Goal: Transaction & Acquisition: Purchase product/service

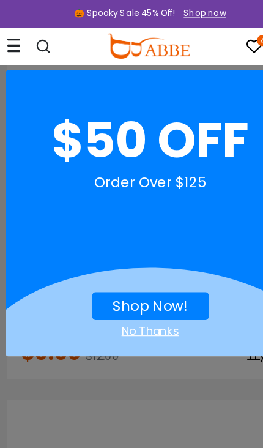
scroll to position [1553, 0]
click at [152, 287] on div "No Thanks" at bounding box center [132, 290] width 254 height 15
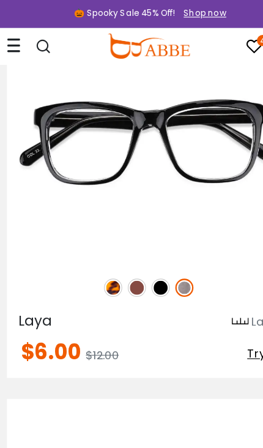
click at [120, 249] on img at bounding box center [120, 252] width 16 height 16
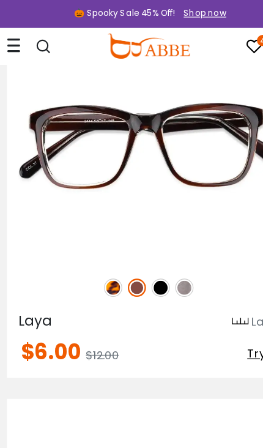
click at [0, 0] on img at bounding box center [0, 0] width 0 height 0
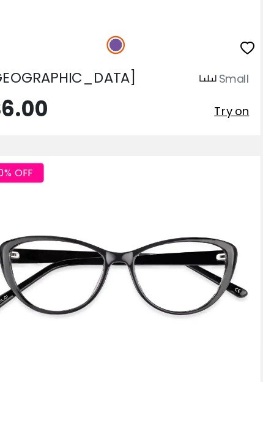
scroll to position [9384, 0]
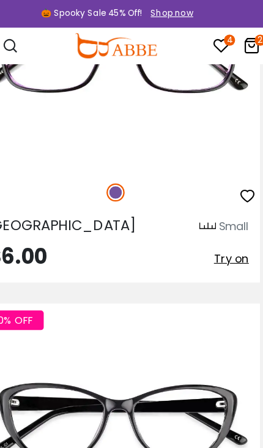
click at [217, 223] on span "Try on" at bounding box center [232, 227] width 31 height 14
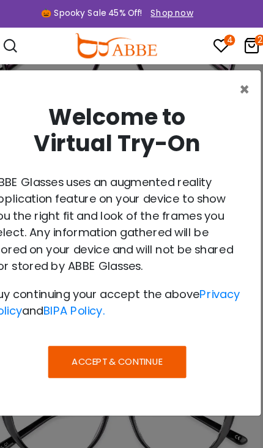
click at [146, 315] on button "Accept & Continue" at bounding box center [131, 318] width 121 height 28
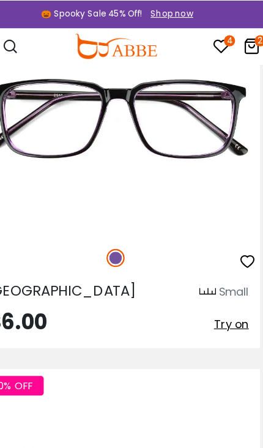
scroll to position [9325, 0]
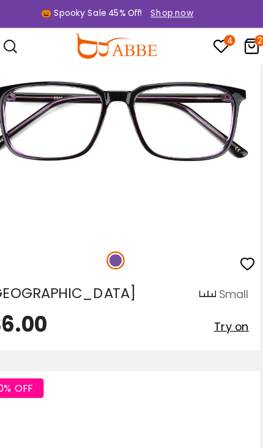
click at [217, 286] on span "Try on" at bounding box center [232, 286] width 31 height 14
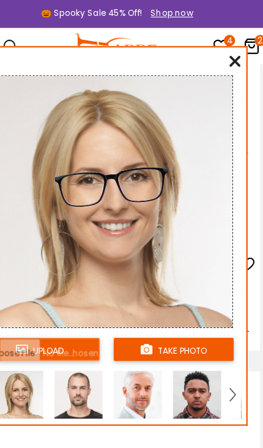
click at [75, 303] on input "file" at bounding box center [63, 306] width 105 height 20
click at [164, 306] on button "take photo" at bounding box center [181, 306] width 105 height 20
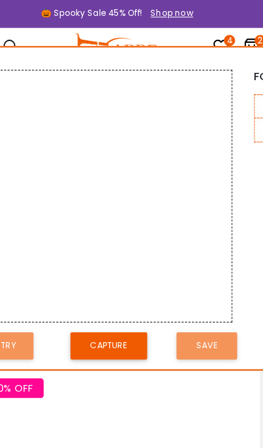
click at [113, 303] on button "Capture" at bounding box center [124, 304] width 67 height 24
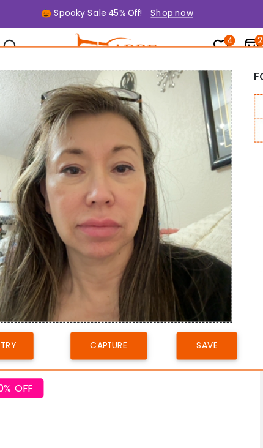
click at [193, 302] on button "Save" at bounding box center [210, 304] width 53 height 24
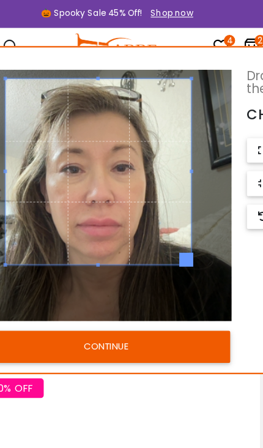
click at [143, 302] on button "CONTINUE" at bounding box center [121, 304] width 217 height 28
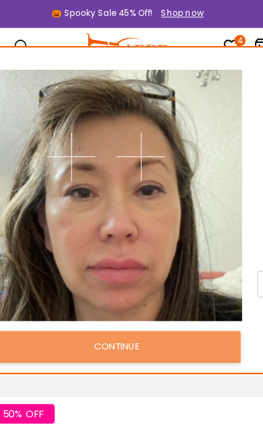
scroll to position [9302, 0]
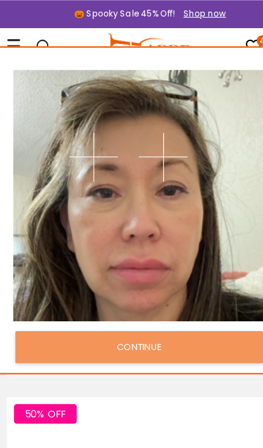
click at [154, 143] on img at bounding box center [143, 137] width 43 height 43
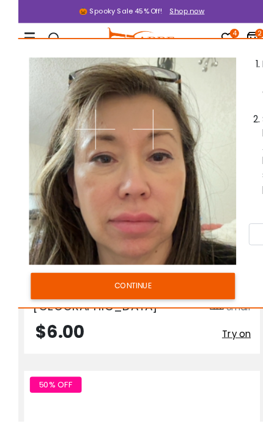
scroll to position [9283, 0]
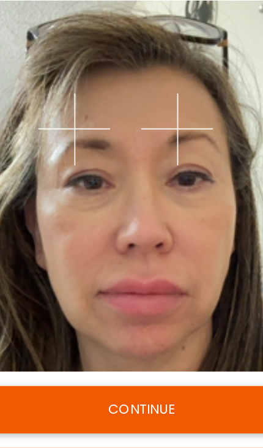
click at [61, 116] on img at bounding box center [82, 137] width 43 height 43
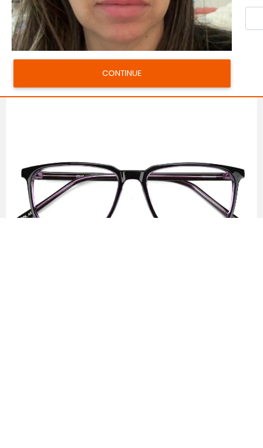
scroll to position [8884, 0]
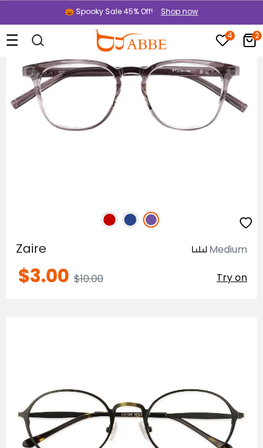
scroll to position [8021, 0]
click at [232, 277] on span "Try on" at bounding box center [232, 278] width 31 height 14
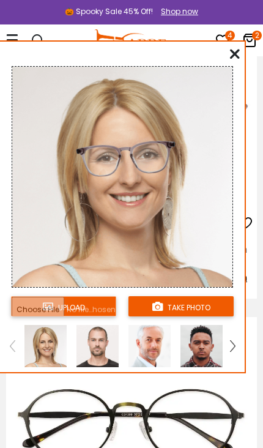
click at [93, 312] on input "file" at bounding box center [63, 306] width 105 height 20
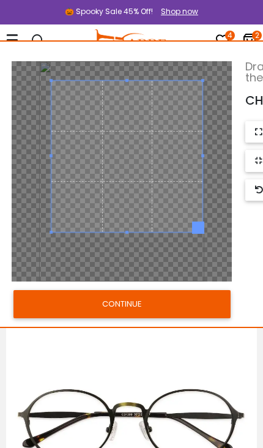
click at [198, 314] on button "CONTINUE" at bounding box center [121, 304] width 217 height 28
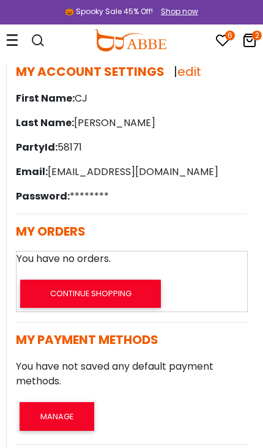
click at [222, 37] on icon at bounding box center [223, 40] width 15 height 15
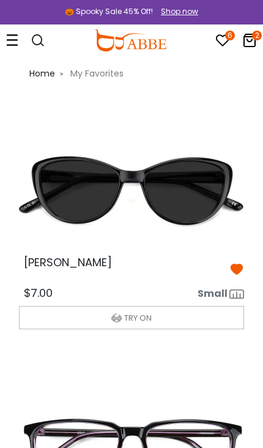
click at [13, 46] on icon at bounding box center [12, 40] width 12 height 13
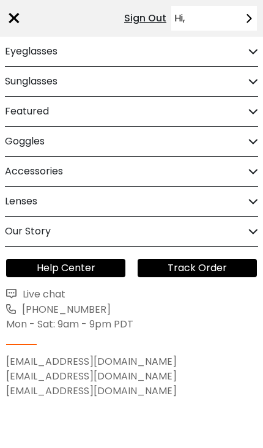
click at [232, 53] on div "Eyeglasses" at bounding box center [132, 51] width 254 height 29
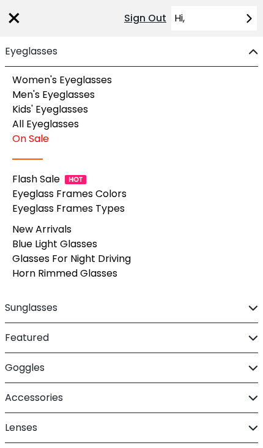
click at [112, 80] on link "Women's Eyeglasses" at bounding box center [62, 80] width 100 height 14
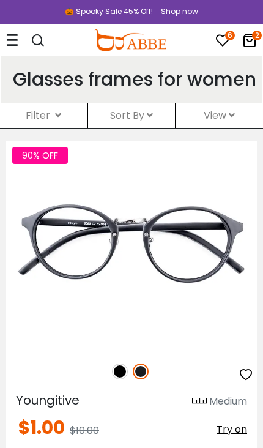
click at [151, 120] on icon at bounding box center [150, 115] width 6 height 10
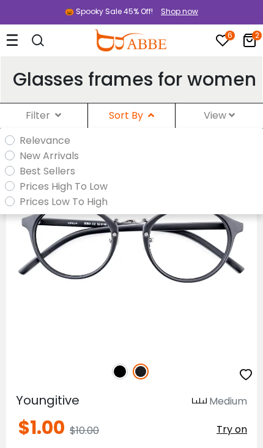
click at [103, 209] on label "Prices Low To High" at bounding box center [64, 201] width 88 height 15
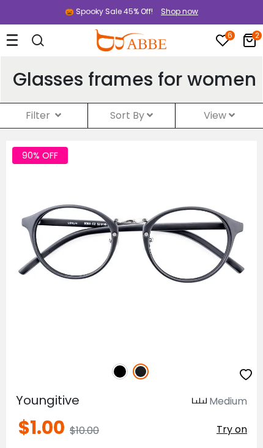
click at [69, 128] on div "Filter ( )" at bounding box center [44, 116] width 88 height 25
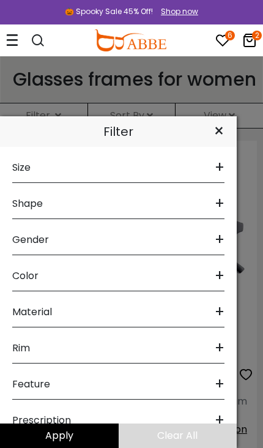
click at [230, 167] on div "Size + Extra-Large (141+mm) Large (133-140mm) Medium (126-132mm) Small (119-125…" at bounding box center [118, 297] width 237 height 301
click at [219, 170] on span "+" at bounding box center [220, 167] width 10 height 29
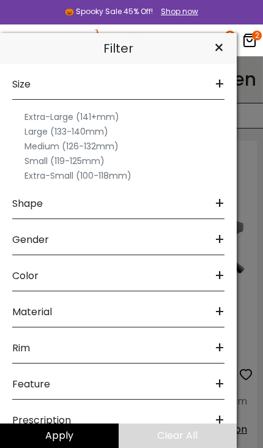
click at [126, 145] on div "Medium (126-132mm)" at bounding box center [118, 146] width 213 height 15
click at [111, 145] on label "Medium (126-132mm)" at bounding box center [72, 146] width 94 height 15
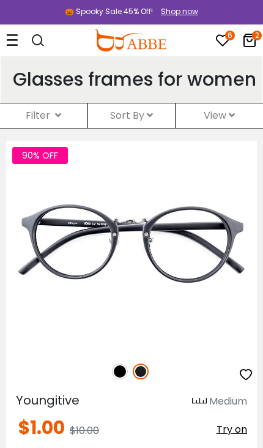
click at [67, 128] on div "Filter ( )" at bounding box center [44, 116] width 88 height 25
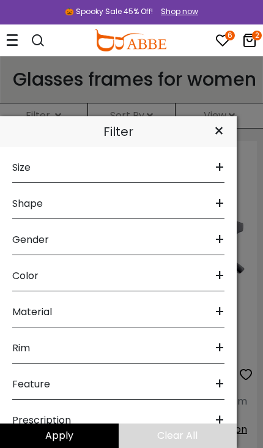
click at [222, 206] on span "+" at bounding box center [220, 203] width 10 height 29
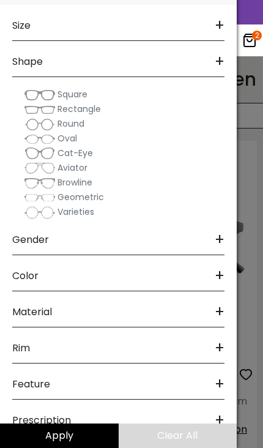
click at [221, 314] on span "+" at bounding box center [220, 312] width 10 height 29
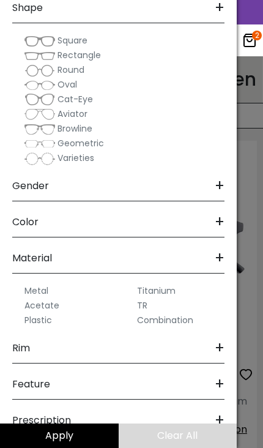
click at [225, 345] on div "Size + Extra-Large (141+mm) Large (133-140mm) Medium (126-132mm) Small (119-125…" at bounding box center [118, 199] width 237 height 497
click at [222, 346] on span "+" at bounding box center [220, 348] width 10 height 29
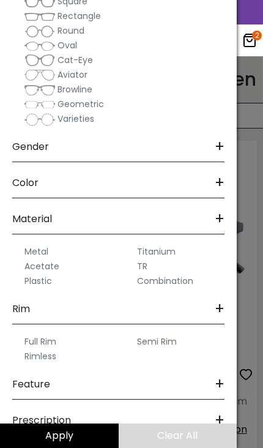
click at [49, 338] on label "Full Rim" at bounding box center [41, 341] width 32 height 15
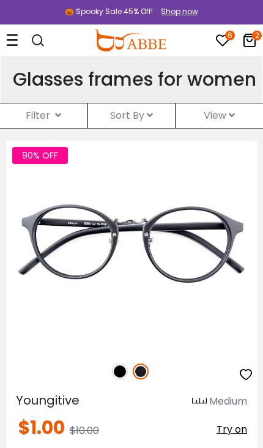
click at [61, 128] on div "Filter ( )" at bounding box center [44, 116] width 88 height 25
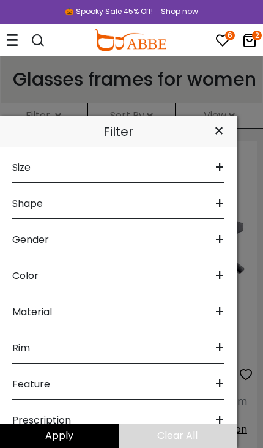
click at [223, 380] on span "+" at bounding box center [220, 384] width 10 height 29
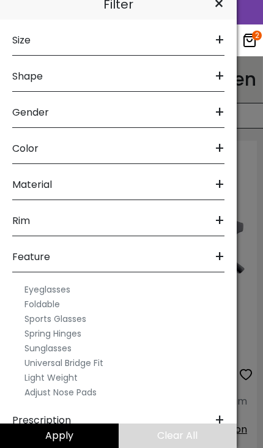
click at [248, 352] on div at bounding box center [131, 224] width 263 height 448
click at [220, 12] on div "×" at bounding box center [220, 4] width 36 height 31
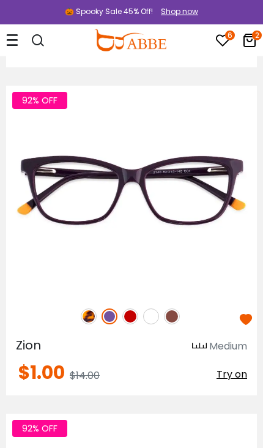
scroll to position [686, 0]
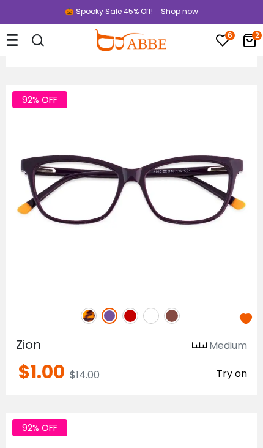
click at [0, 0] on img at bounding box center [0, 0] width 0 height 0
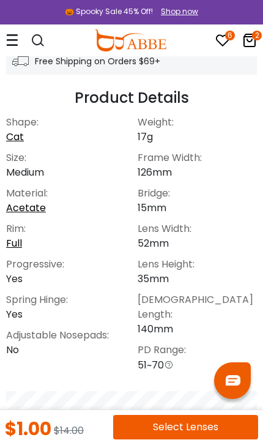
scroll to position [589, 0]
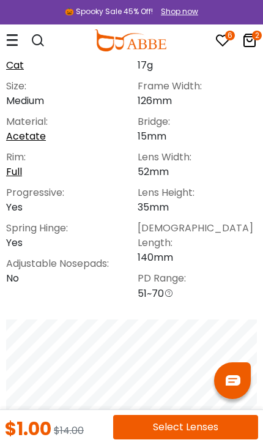
click at [199, 429] on button "Select Lenses" at bounding box center [185, 427] width 145 height 25
click at [188, 426] on button "Select Lenses" at bounding box center [185, 427] width 145 height 25
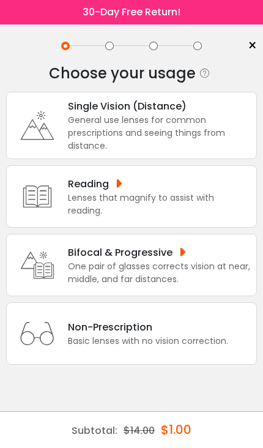
click at [205, 281] on div "One pair of glasses corrects vision at near, middle, and far distances." at bounding box center [159, 273] width 183 height 26
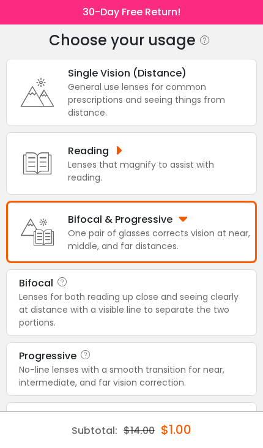
scroll to position [36, 0]
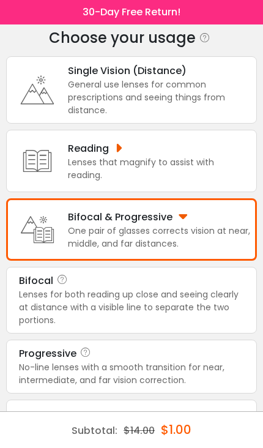
click at [193, 381] on div "No-line lenses with a smooth transition for near, intermediate, and far vision …" at bounding box center [131, 374] width 225 height 26
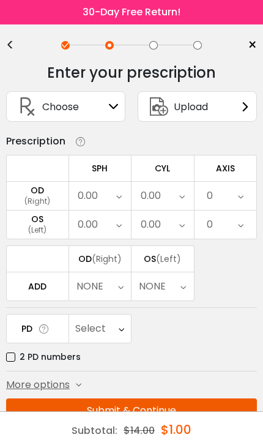
scroll to position [0, 0]
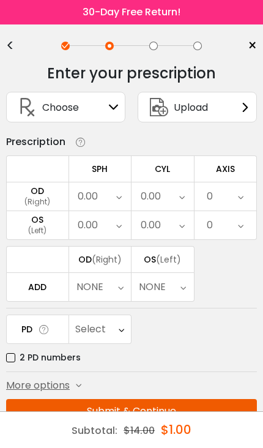
click at [105, 108] on div "Choose Sign In" at bounding box center [66, 106] width 106 height 29
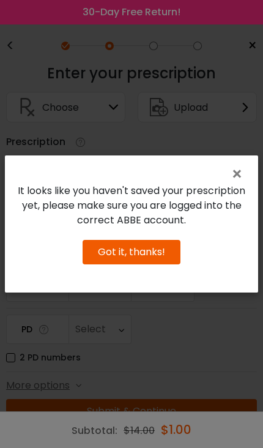
click at [243, 173] on span "×" at bounding box center [240, 174] width 18 height 26
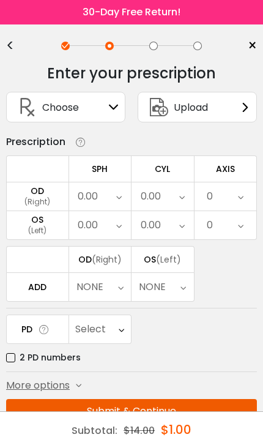
click at [238, 107] on div "Upload" at bounding box center [197, 107] width 119 height 31
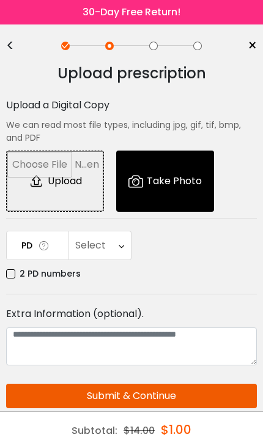
click at [68, 179] on input "file" at bounding box center [55, 181] width 97 height 60
type input "**********"
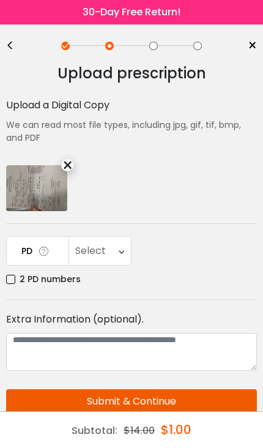
click at [121, 244] on icon at bounding box center [122, 251] width 6 height 28
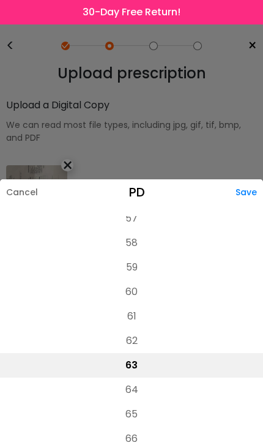
scroll to position [279, 0]
click at [138, 239] on li "58" at bounding box center [131, 244] width 263 height 25
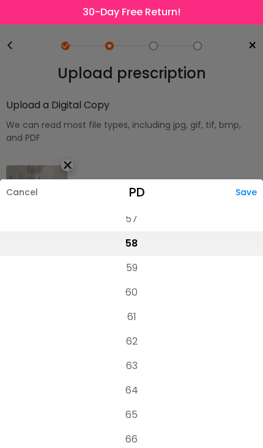
click at [253, 189] on div "Save" at bounding box center [250, 192] width 28 height 26
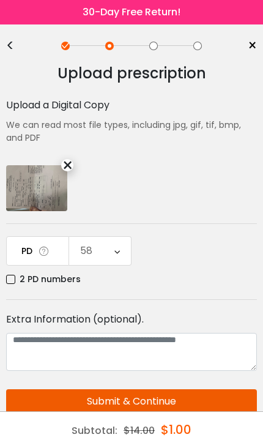
click at [208, 399] on button "Submit & Continue" at bounding box center [131, 402] width 251 height 25
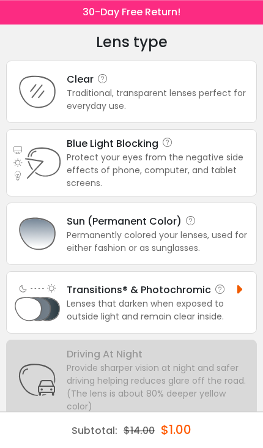
scroll to position [0, 0]
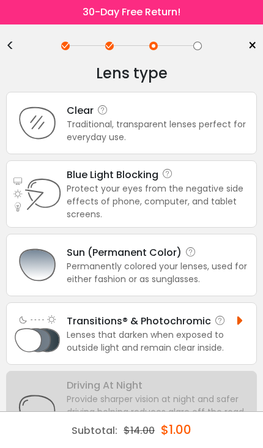
click at [207, 127] on div "Traditional, transparent lenses perfect for everyday use." at bounding box center [159, 131] width 184 height 26
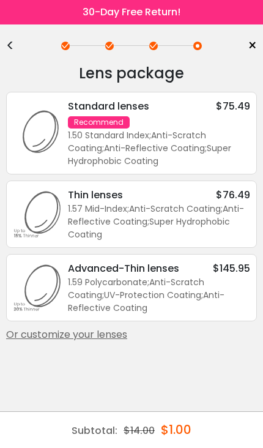
click at [113, 341] on div "Or customize your lenses" at bounding box center [131, 335] width 251 height 15
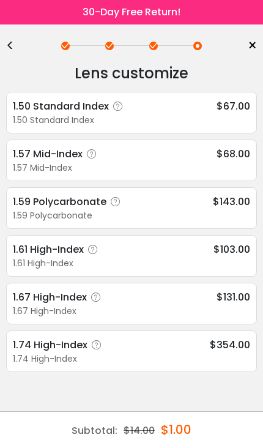
click at [96, 253] on icon at bounding box center [93, 250] width 12 height 12
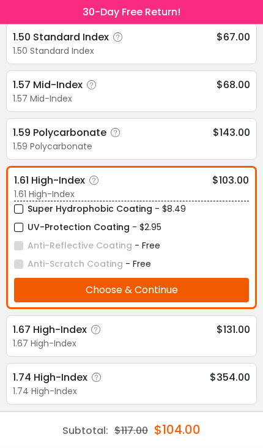
scroll to position [70, 0]
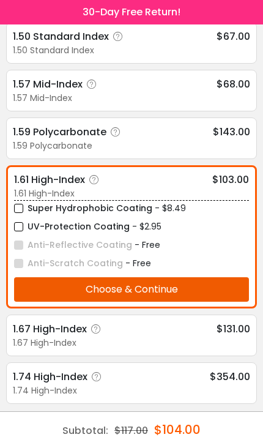
click at [19, 231] on label "UV-Protection Coating" at bounding box center [72, 226] width 116 height 15
click at [184, 296] on button "Choose & Continue" at bounding box center [131, 289] width 235 height 25
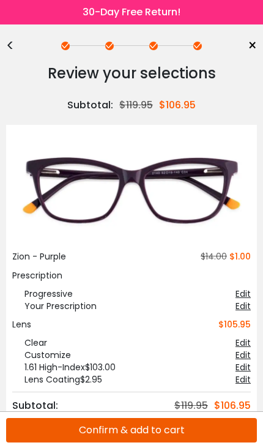
scroll to position [20, 0]
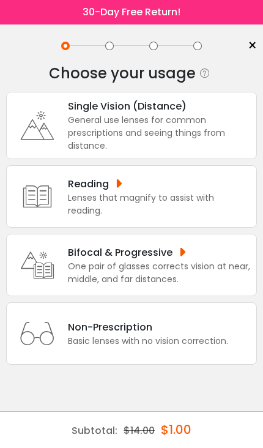
click at [198, 205] on div "Lenses that magnify to assist with reading." at bounding box center [159, 205] width 183 height 26
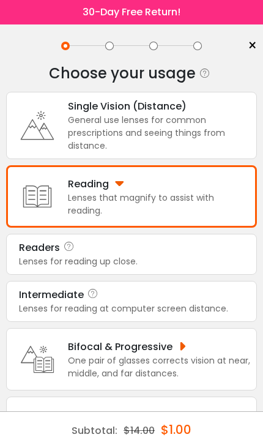
click at [66, 254] on icon at bounding box center [69, 248] width 12 height 15
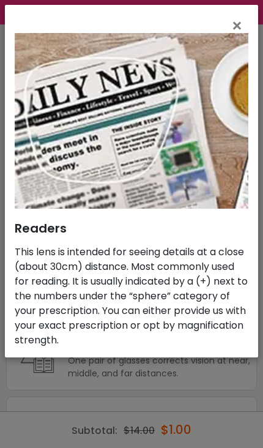
click at [241, 25] on span "×" at bounding box center [240, 26] width 18 height 26
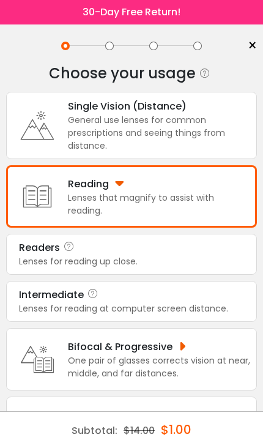
click at [118, 190] on div "Reading" at bounding box center [159, 183] width 183 height 15
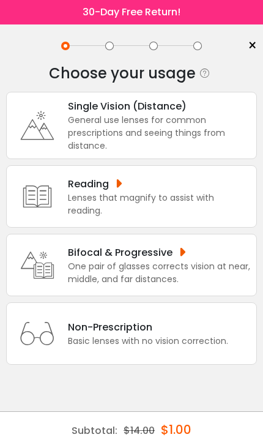
click at [127, 192] on div "Reading" at bounding box center [159, 183] width 183 height 15
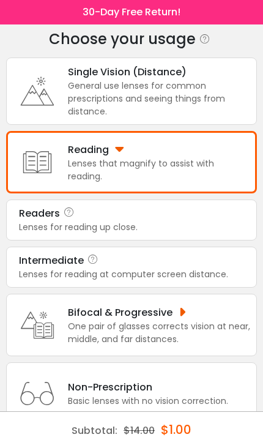
scroll to position [77, 0]
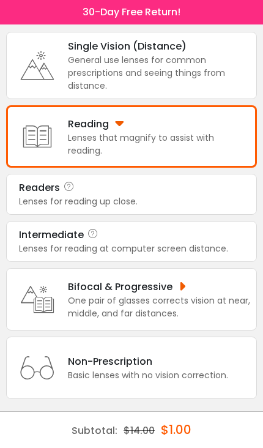
click at [189, 230] on div "Intermediate" at bounding box center [131, 235] width 225 height 15
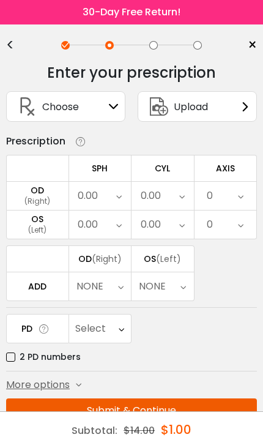
scroll to position [0, 0]
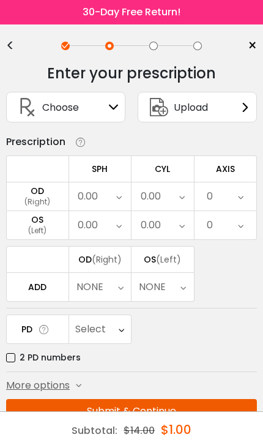
click at [105, 104] on div "Choose Sign In" at bounding box center [66, 106] width 106 height 29
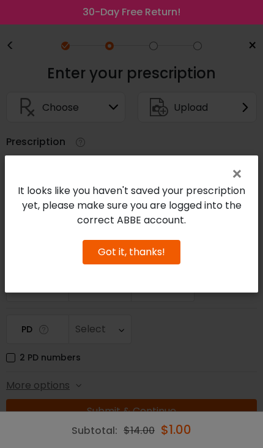
click at [247, 167] on span "×" at bounding box center [240, 174] width 18 height 26
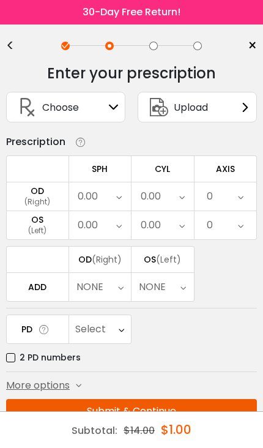
click at [238, 108] on div "Upload" at bounding box center [197, 107] width 119 height 31
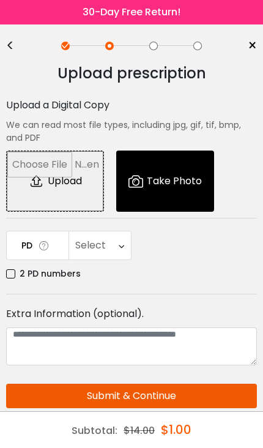
click at [75, 176] on input "file" at bounding box center [55, 181] width 97 height 60
type input "**********"
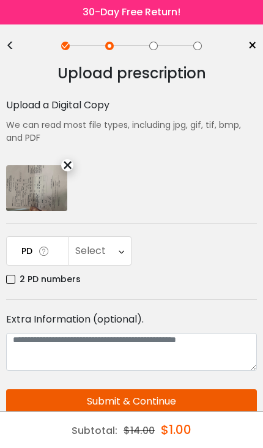
click at [120, 247] on icon at bounding box center [122, 251] width 6 height 28
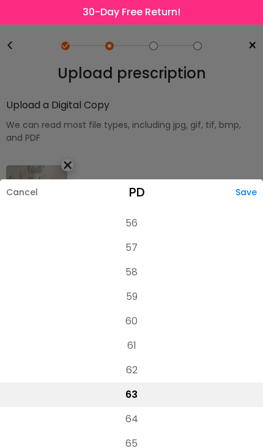
scroll to position [249, 0]
click at [147, 270] on li "58" at bounding box center [131, 273] width 263 height 25
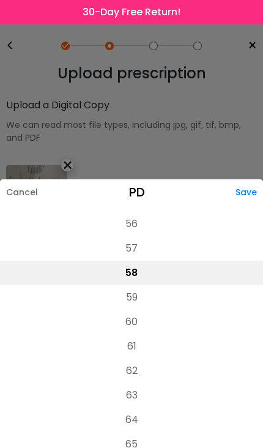
click at [252, 190] on div "Save" at bounding box center [250, 192] width 28 height 26
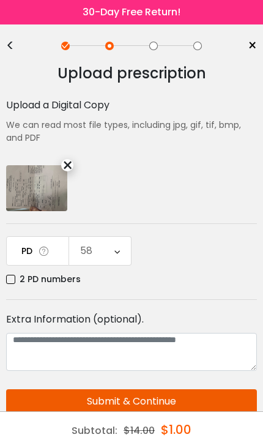
click at [182, 404] on button "Submit & Continue" at bounding box center [131, 402] width 251 height 25
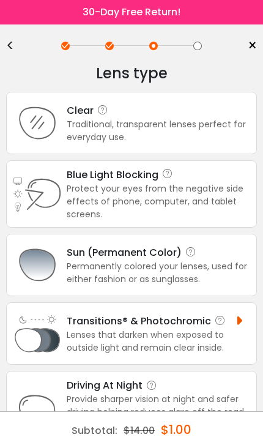
click at [185, 124] on div "Traditional, transparent lenses perfect for everyday use." at bounding box center [159, 131] width 184 height 26
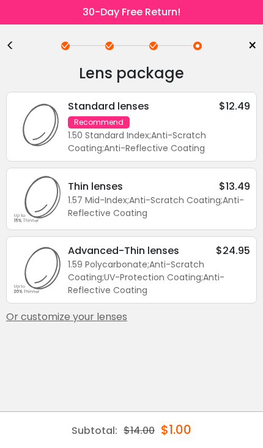
click at [123, 325] on div "Or customize your lenses" at bounding box center [131, 317] width 251 height 15
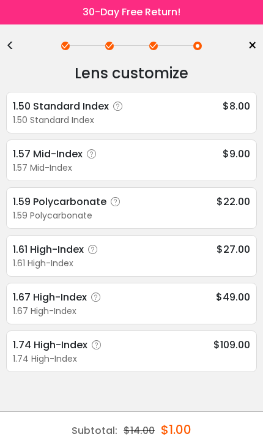
click at [96, 298] on icon at bounding box center [96, 298] width 12 height 12
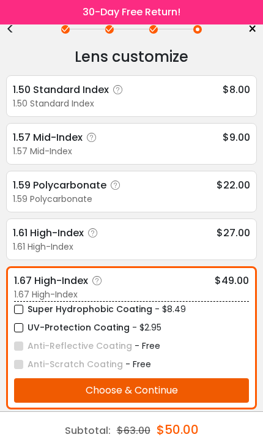
scroll to position [17, 0]
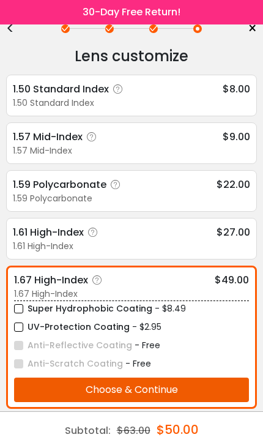
click at [36, 325] on label "UV-Protection Coating" at bounding box center [72, 327] width 116 height 15
click at [26, 327] on label "UV-Protection Coating" at bounding box center [72, 327] width 116 height 15
click at [170, 235] on div "1.61 High-Index $27.00" at bounding box center [132, 232] width 238 height 15
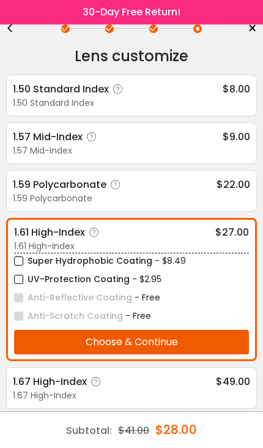
click at [23, 279] on label "UV-Protection Coating" at bounding box center [72, 279] width 116 height 15
click at [175, 341] on button "Choose & Continue" at bounding box center [131, 342] width 235 height 25
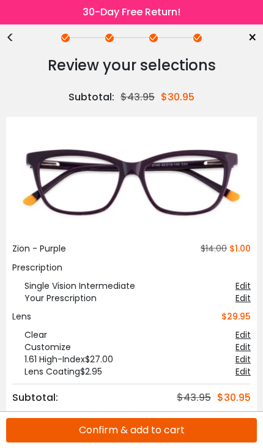
scroll to position [0, 0]
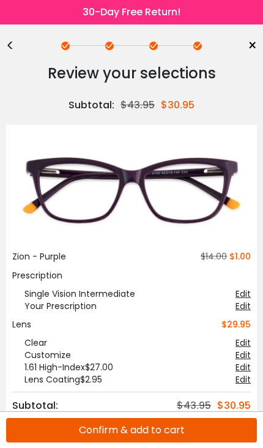
click at [135, 431] on button "Confirm & add to cart" at bounding box center [131, 430] width 251 height 25
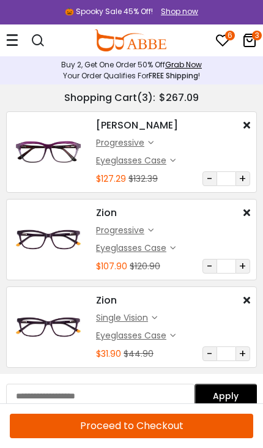
click at [157, 317] on icon at bounding box center [155, 318] width 6 height 6
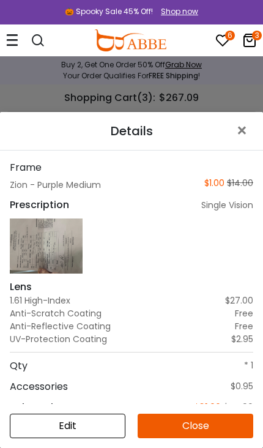
click at [248, 125] on span "×" at bounding box center [245, 131] width 18 height 26
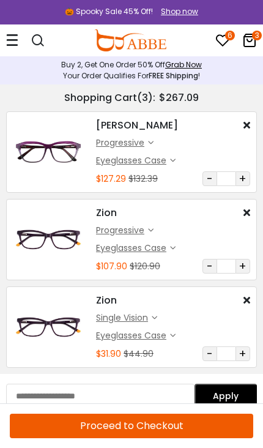
click at [251, 212] on div "Zion $1.00 $14.00 progressive $105.95 $0.95" at bounding box center [173, 240] width 167 height 68
click at [248, 207] on div "Zion $1.00 $14.00" at bounding box center [173, 213] width 154 height 15
click at [250, 212] on icon at bounding box center [247, 213] width 7 height 10
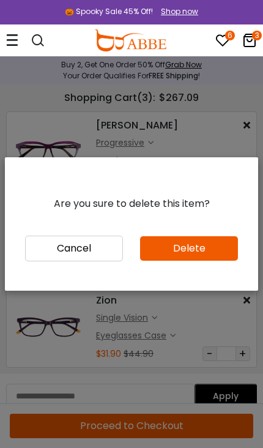
click at [219, 247] on button "Delete" at bounding box center [189, 248] width 98 height 25
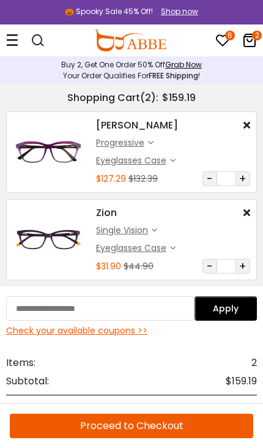
click at [83, 154] on img at bounding box center [48, 153] width 71 height 36
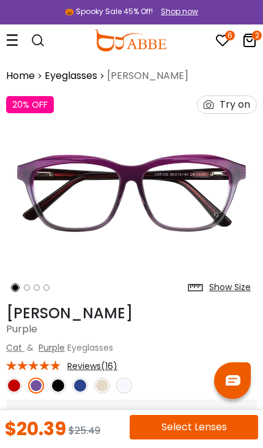
click at [205, 424] on button "Select Lenses" at bounding box center [194, 427] width 129 height 25
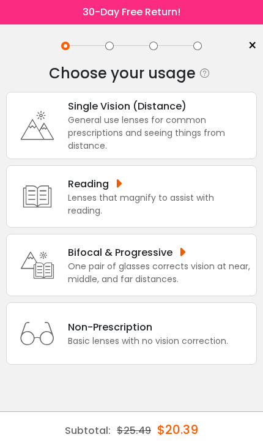
click at [221, 192] on div "Reading" at bounding box center [159, 183] width 183 height 15
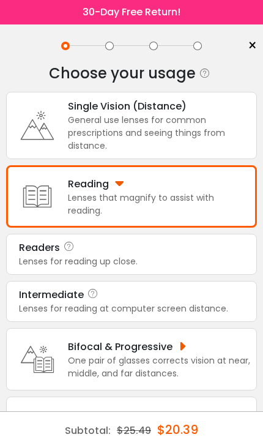
click at [219, 315] on div "Lenses for reading at computer screen distance." at bounding box center [131, 309] width 225 height 13
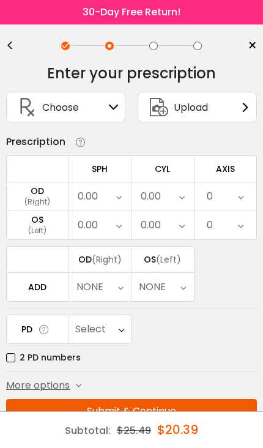
click at [256, 40] on span "×" at bounding box center [252, 46] width 9 height 18
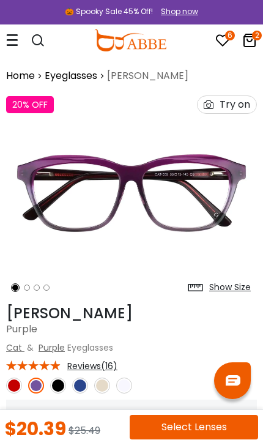
click at [85, 385] on img at bounding box center [80, 386] width 16 height 16
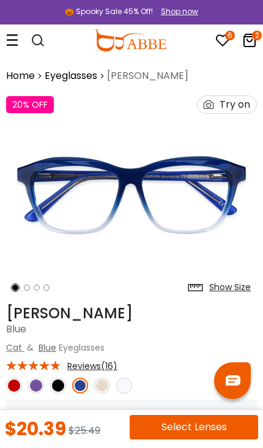
click at [39, 386] on img at bounding box center [36, 386] width 16 height 16
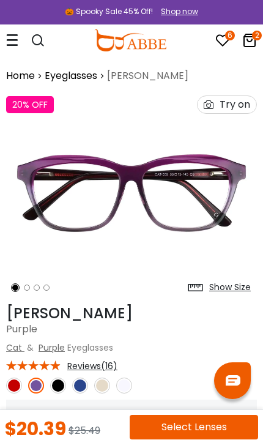
click at [105, 387] on img at bounding box center [102, 386] width 16 height 16
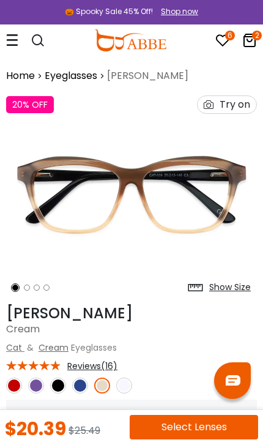
click at [40, 385] on img at bounding box center [36, 386] width 16 height 16
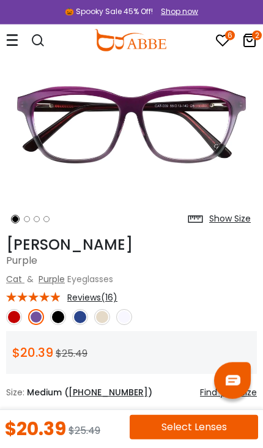
scroll to position [69, 0]
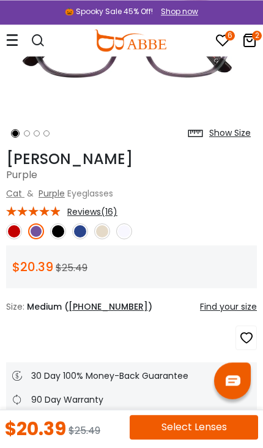
click at [248, 338] on icon "button" at bounding box center [247, 338] width 15 height 22
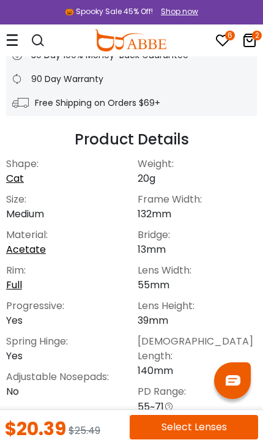
scroll to position [546, 0]
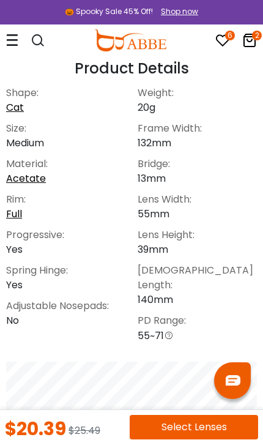
click at [205, 432] on button "Select Lenses" at bounding box center [194, 427] width 129 height 25
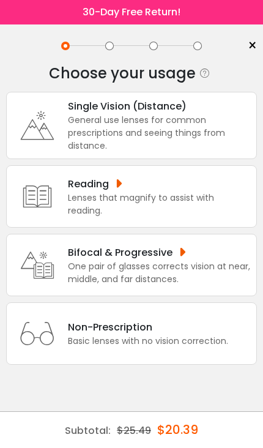
click at [221, 136] on div "General use lenses for common prescriptions and seeing things from distance." at bounding box center [159, 133] width 183 height 39
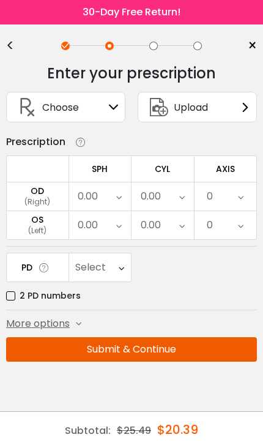
click at [16, 38] on div "< ×" at bounding box center [131, 46] width 251 height 18
click at [11, 48] on div "<" at bounding box center [15, 46] width 18 height 10
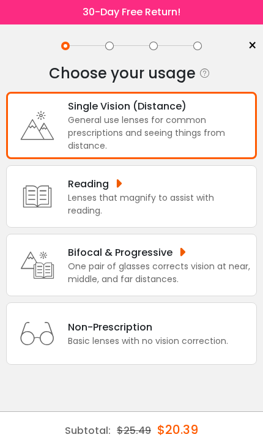
click at [211, 135] on div "General use lenses for common prescriptions and seeing things from distance." at bounding box center [159, 133] width 183 height 39
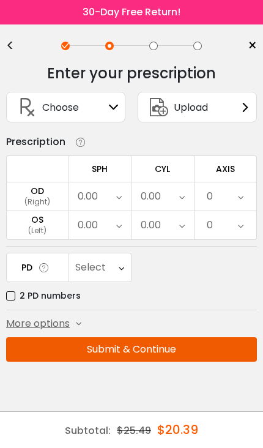
click at [238, 105] on div "Upload" at bounding box center [197, 107] width 119 height 31
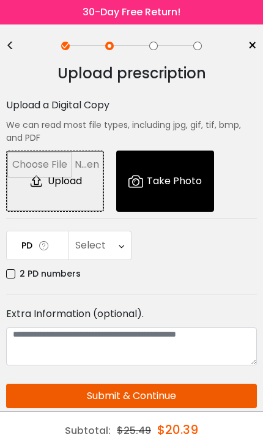
click at [78, 183] on input "file" at bounding box center [55, 181] width 97 height 60
type input "**********"
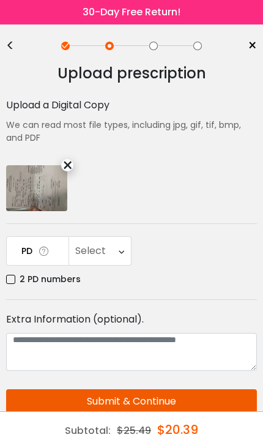
click at [121, 253] on icon at bounding box center [122, 251] width 6 height 28
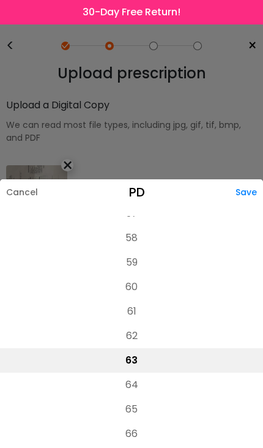
scroll to position [272, 0]
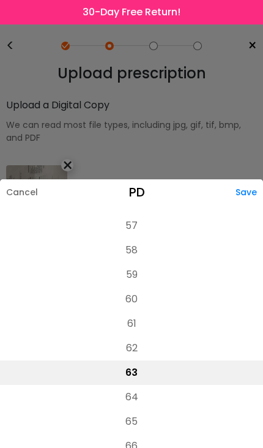
click at [144, 246] on li "58" at bounding box center [131, 250] width 263 height 25
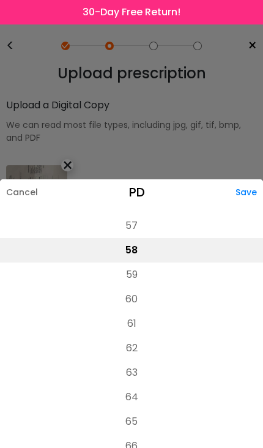
click at [246, 191] on div "Save" at bounding box center [250, 192] width 28 height 26
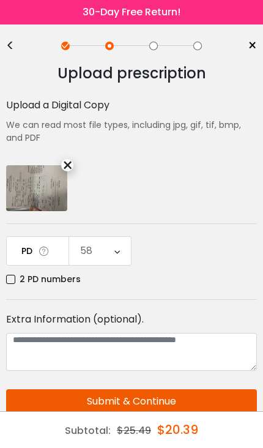
click at [215, 402] on button "Submit & Continue" at bounding box center [131, 402] width 251 height 25
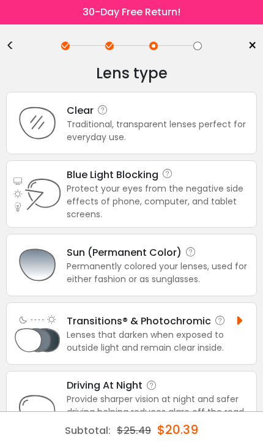
click at [209, 120] on div "Traditional, transparent lenses perfect for everyday use." at bounding box center [159, 131] width 184 height 26
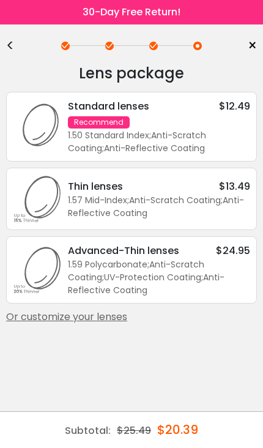
click at [128, 323] on div "Or customize your lenses" at bounding box center [131, 317] width 251 height 15
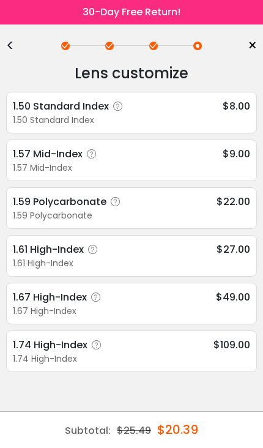
click at [197, 262] on div "1.61 High-Index" at bounding box center [132, 263] width 238 height 13
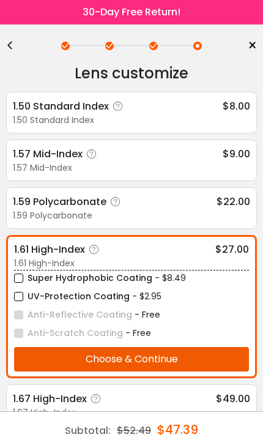
click at [23, 298] on label "UV-Protection Coating" at bounding box center [72, 296] width 116 height 15
click at [210, 363] on button "Choose & Continue" at bounding box center [131, 359] width 235 height 25
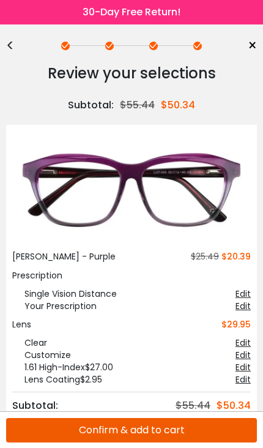
click at [214, 432] on button "Confirm & add to cart" at bounding box center [131, 430] width 251 height 25
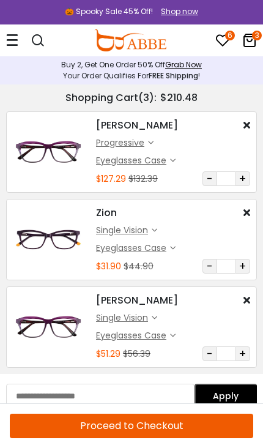
click at [249, 124] on icon at bounding box center [247, 125] width 7 height 10
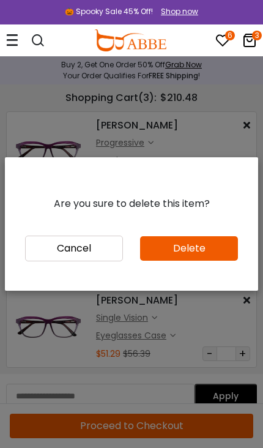
click at [213, 250] on button "Delete" at bounding box center [189, 248] width 98 height 25
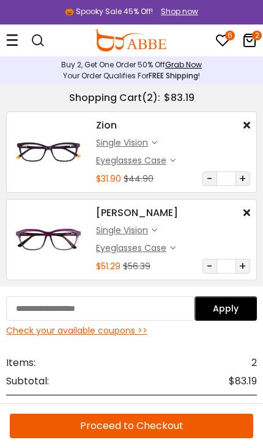
click at [126, 328] on div "Check your available coupons >>" at bounding box center [131, 331] width 251 height 13
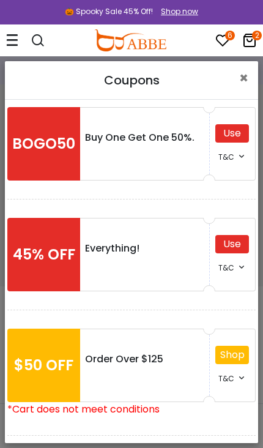
scroll to position [243, 0]
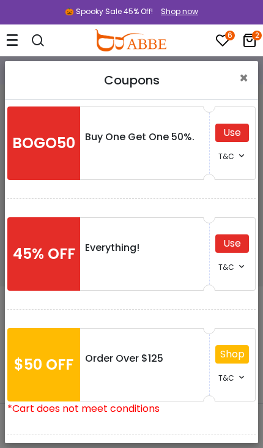
click at [251, 75] on button "×" at bounding box center [244, 78] width 29 height 34
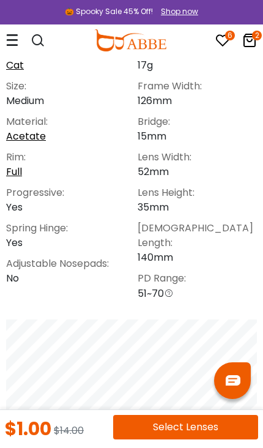
click at [21, 43] on div at bounding box center [31, 40] width 51 height 22
click at [18, 40] on div at bounding box center [31, 40] width 51 height 22
click at [20, 37] on div at bounding box center [31, 40] width 51 height 22
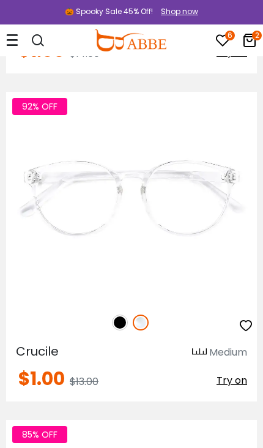
scroll to position [1009, 0]
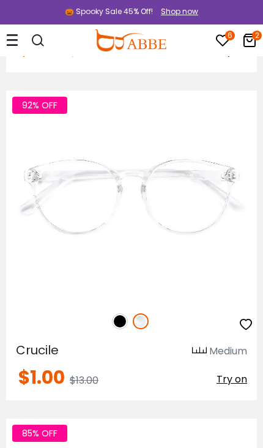
click at [118, 330] on img at bounding box center [120, 322] width 16 height 16
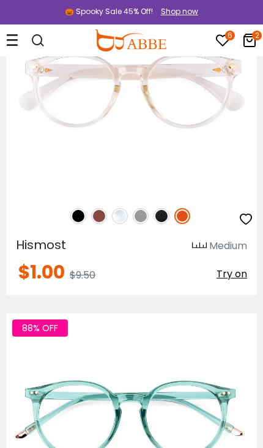
scroll to position [3074, 0]
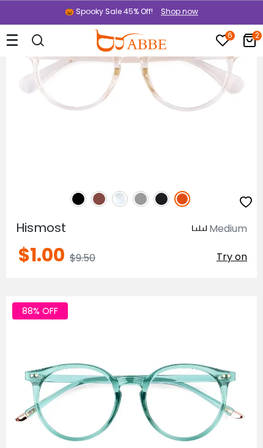
click at [99, 207] on img at bounding box center [99, 199] width 16 height 16
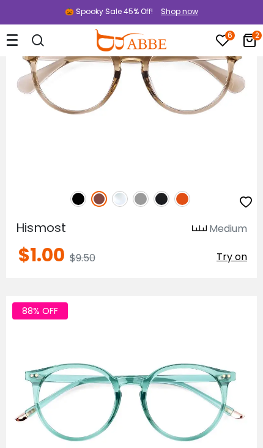
click at [85, 207] on img at bounding box center [78, 199] width 16 height 16
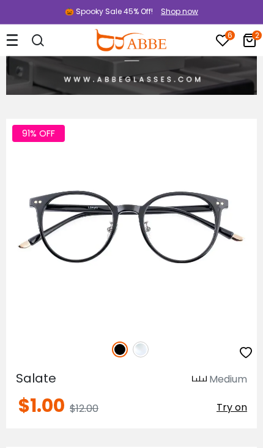
scroll to position [3807, 0]
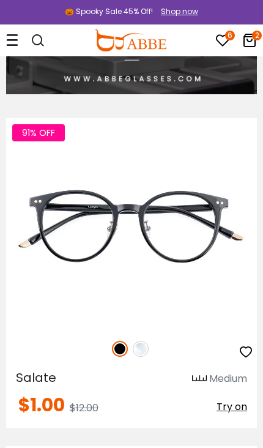
click at [0, 0] on img at bounding box center [0, 0] width 0 height 0
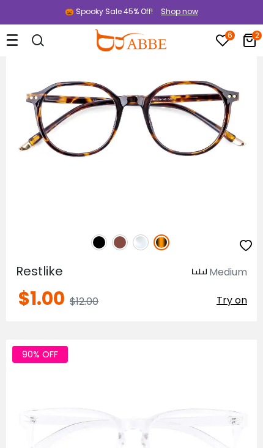
scroll to position [4570, 0]
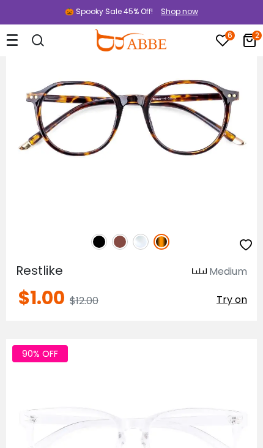
click at [100, 250] on img at bounding box center [99, 242] width 16 height 16
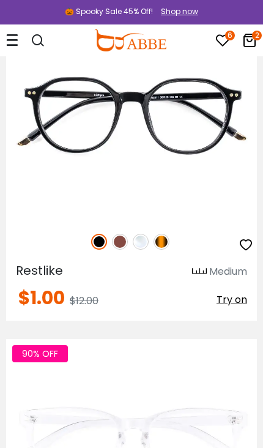
click at [126, 250] on img at bounding box center [120, 242] width 16 height 16
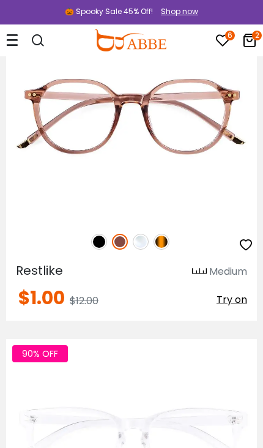
click at [169, 250] on img at bounding box center [162, 242] width 16 height 16
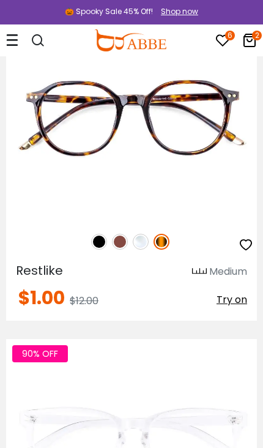
click at [0, 0] on img at bounding box center [0, 0] width 0 height 0
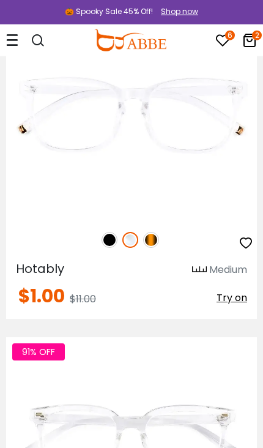
scroll to position [4908, 0]
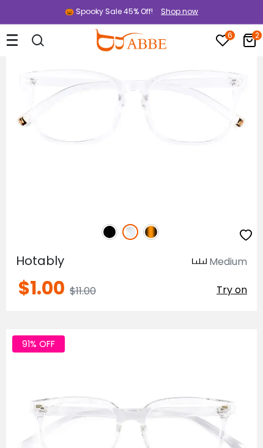
click at [111, 240] on img at bounding box center [110, 232] width 16 height 16
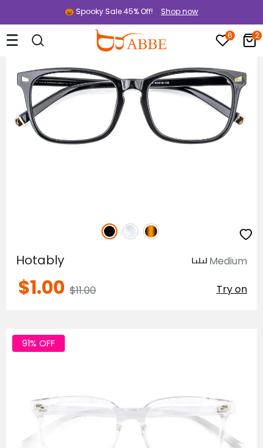
click at [247, 242] on icon "button" at bounding box center [246, 234] width 15 height 15
click at [0, 0] on img at bounding box center [0, 0] width 0 height 0
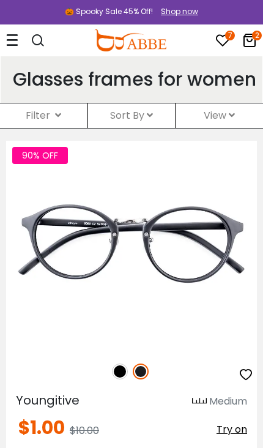
scroll to position [4929, 0]
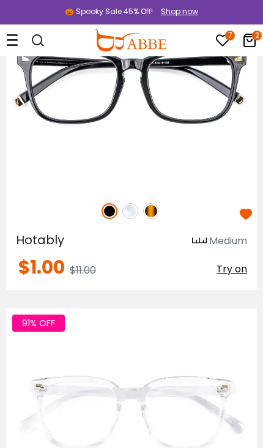
click at [245, 222] on icon "button" at bounding box center [246, 214] width 15 height 15
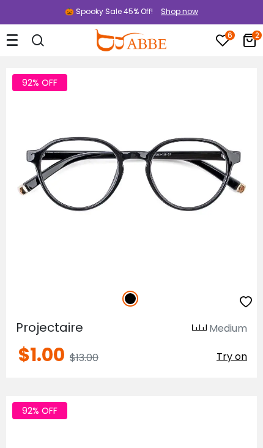
scroll to position [6811, 0]
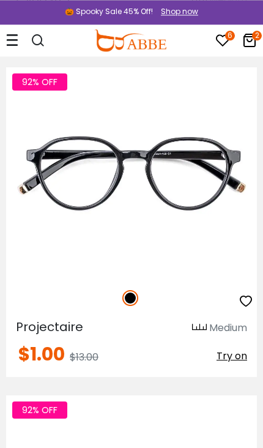
click at [0, 0] on img at bounding box center [0, 0] width 0 height 0
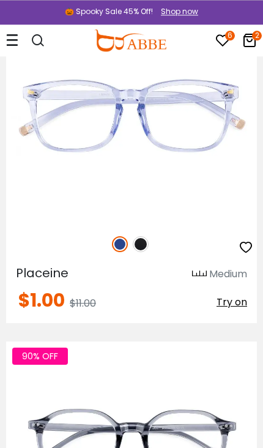
scroll to position [8177, 0]
click at [140, 252] on img at bounding box center [141, 244] width 16 height 16
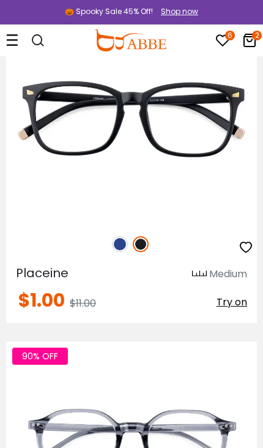
click at [0, 0] on img at bounding box center [0, 0] width 0 height 0
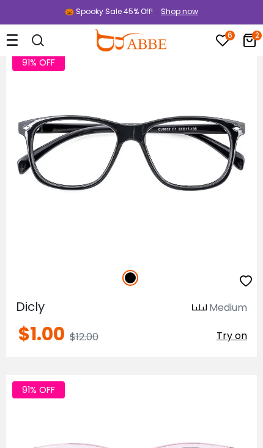
scroll to position [9784, 0]
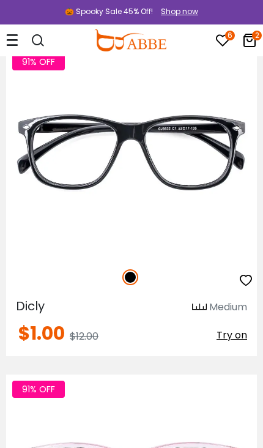
click at [0, 0] on img at bounding box center [0, 0] width 0 height 0
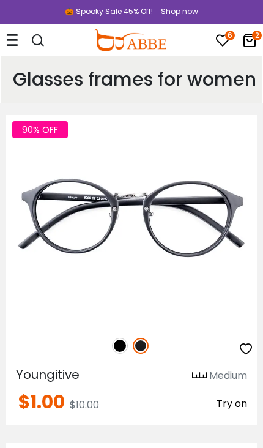
scroll to position [9805, 0]
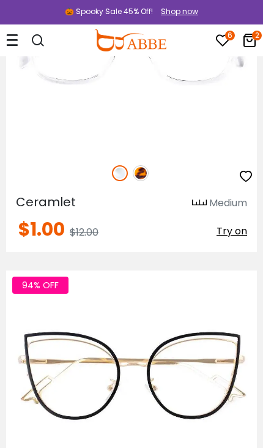
click at [146, 181] on img at bounding box center [141, 173] width 16 height 16
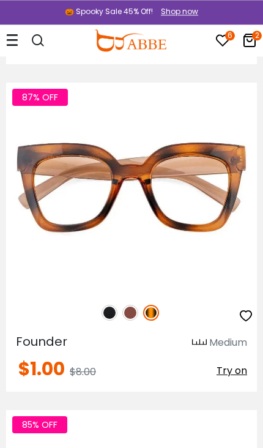
scroll to position [11737, 0]
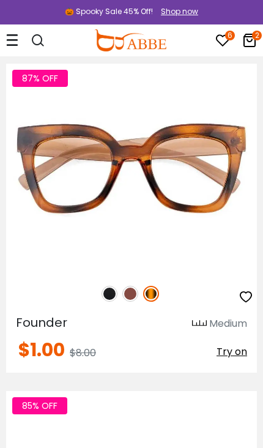
click at [112, 302] on img at bounding box center [110, 294] width 16 height 16
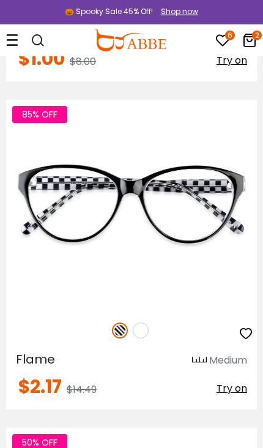
scroll to position [12029, 0]
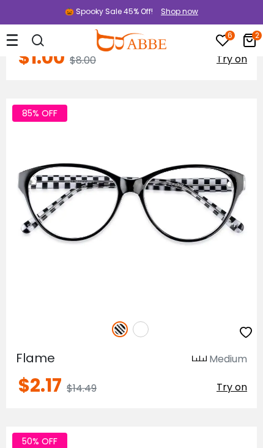
click at [0, 0] on img at bounding box center [0, 0] width 0 height 0
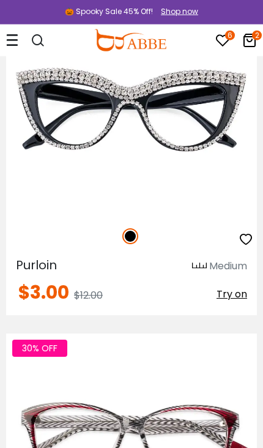
scroll to position [14092, 0]
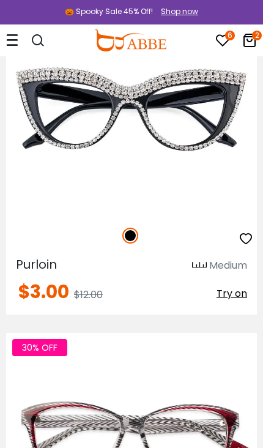
click at [0, 0] on img at bounding box center [0, 0] width 0 height 0
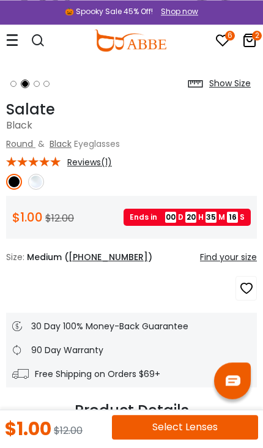
scroll to position [194, 0]
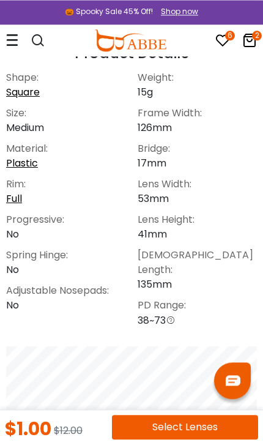
scroll to position [539, 0]
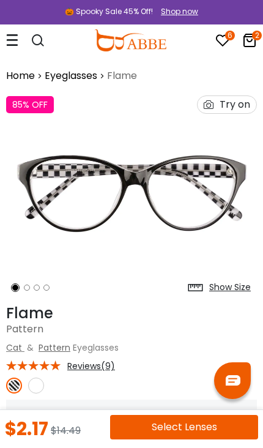
click at [159, 197] on img at bounding box center [131, 193] width 251 height 209
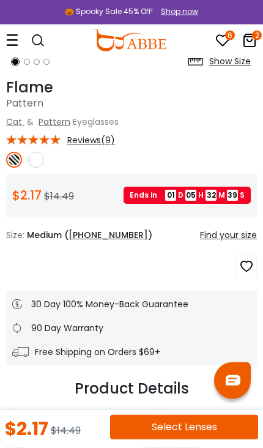
scroll to position [227, 0]
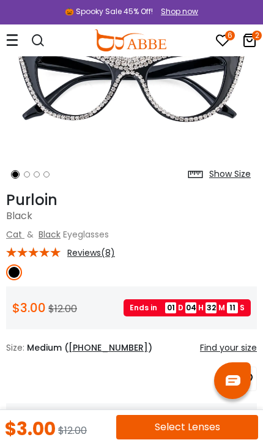
scroll to position [118, 0]
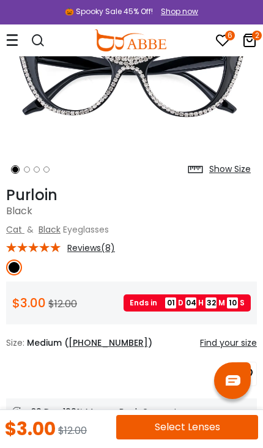
click at [107, 243] on span "Reviews(8)" at bounding box center [91, 248] width 48 height 11
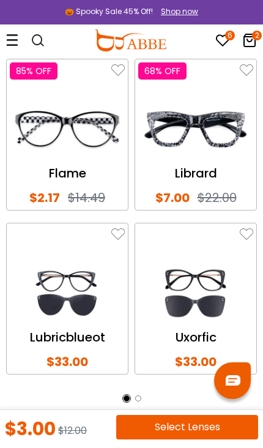
scroll to position [2409, 0]
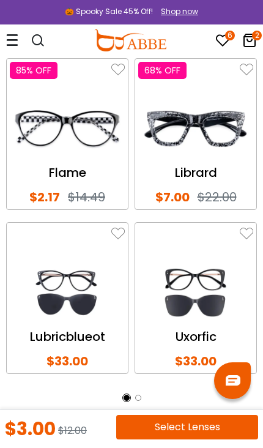
click at [85, 273] on img at bounding box center [67, 293] width 115 height 58
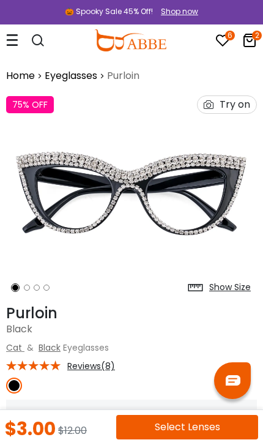
scroll to position [2429, 0]
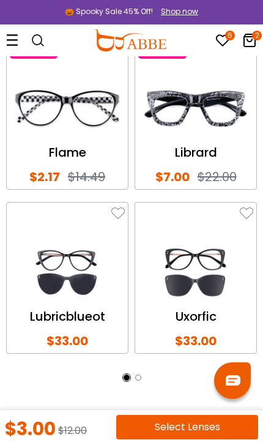
click at [207, 259] on img at bounding box center [195, 273] width 115 height 58
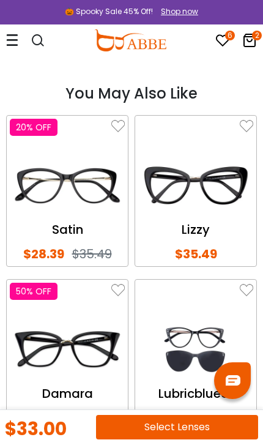
scroll to position [2331, 0]
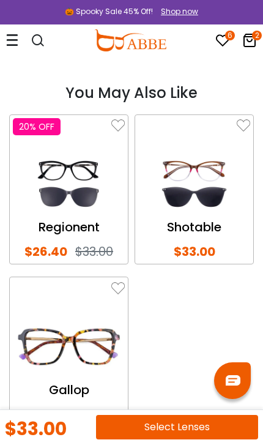
click at [67, 156] on img at bounding box center [69, 184] width 112 height 56
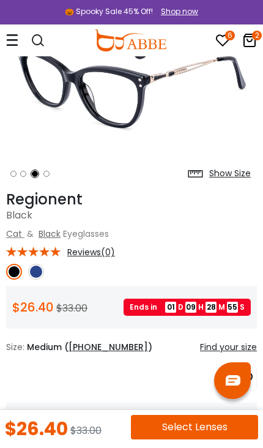
scroll to position [111, 0]
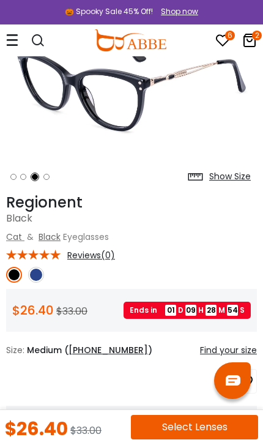
click at [36, 271] on img at bounding box center [36, 275] width 16 height 16
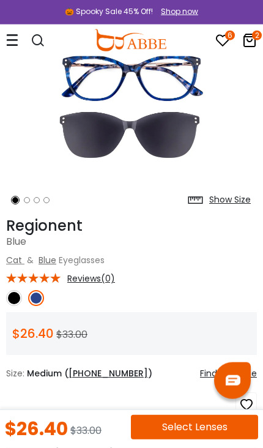
scroll to position [36, 0]
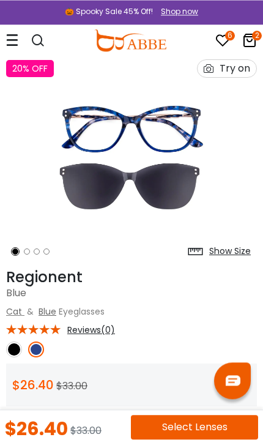
click at [10, 345] on img at bounding box center [14, 350] width 16 height 16
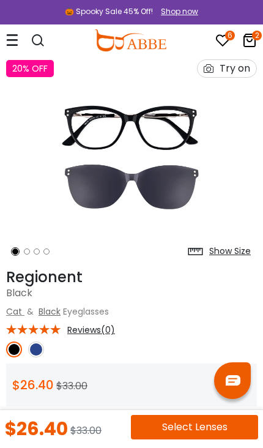
click at [12, 347] on img at bounding box center [14, 350] width 16 height 16
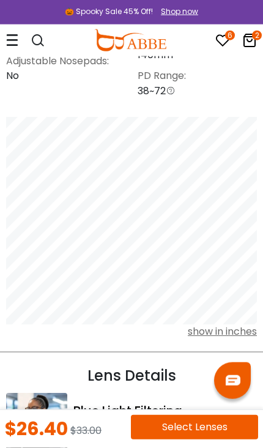
scroll to position [788, 0]
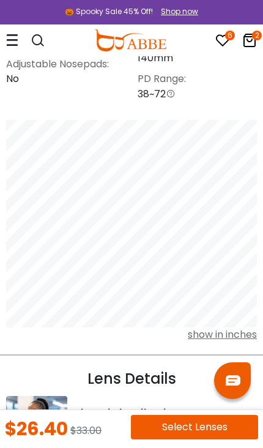
click at [181, 423] on button "Select Lenses" at bounding box center [194, 427] width 127 height 25
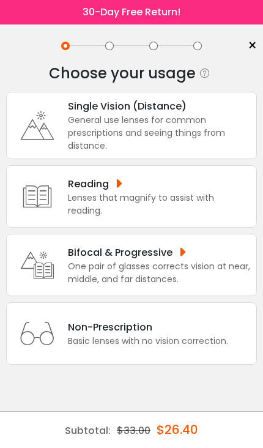
click at [156, 123] on div "General use lenses for common prescriptions and seeing things from distance." at bounding box center [159, 133] width 183 height 39
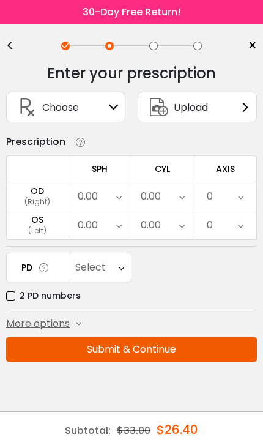
click at [233, 108] on div "Upload" at bounding box center [197, 107] width 119 height 31
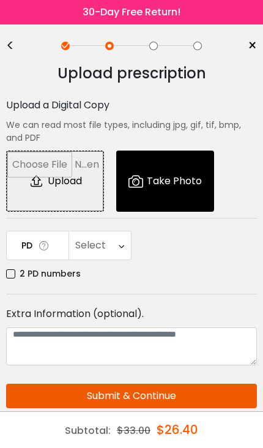
click at [68, 183] on input "file" at bounding box center [55, 181] width 97 height 60
type input "**********"
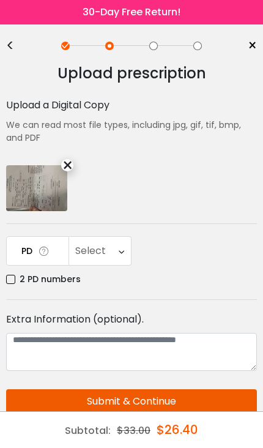
click at [120, 247] on icon at bounding box center [122, 251] width 6 height 28
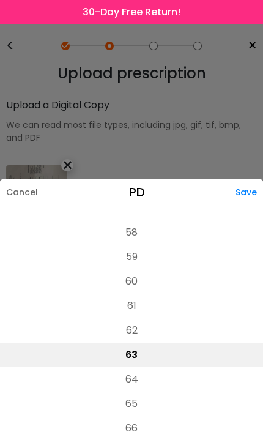
scroll to position [268, 0]
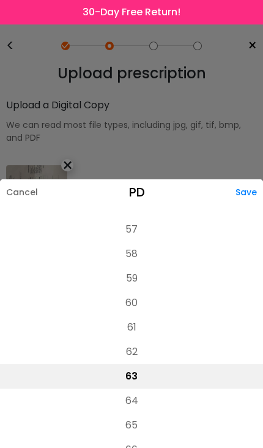
click at [138, 249] on li "58" at bounding box center [131, 254] width 263 height 25
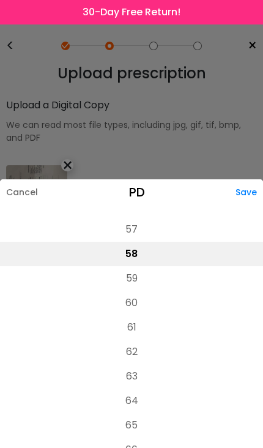
click at [249, 187] on div "Save" at bounding box center [250, 192] width 28 height 26
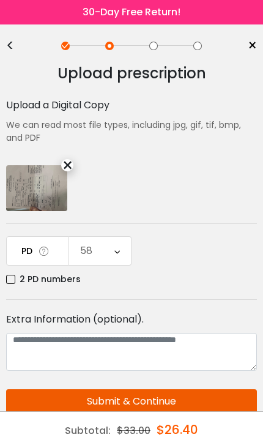
scroll to position [15, 0]
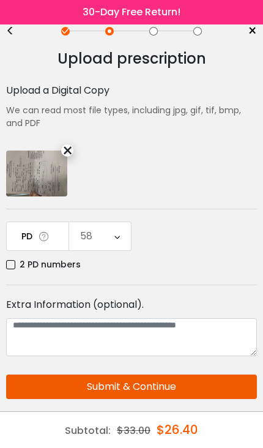
click at [159, 383] on button "Submit & Continue" at bounding box center [131, 387] width 251 height 25
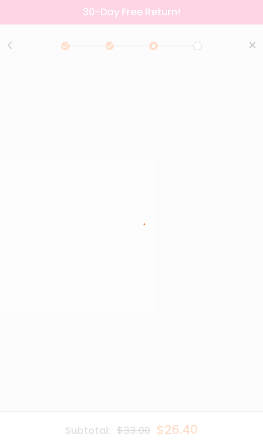
scroll to position [0, 0]
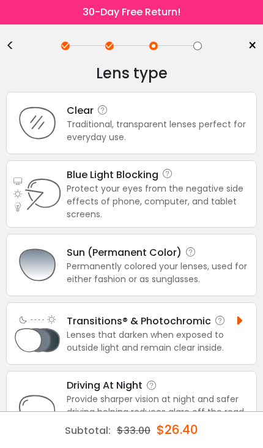
click at [219, 118] on div "Clear" at bounding box center [159, 110] width 184 height 15
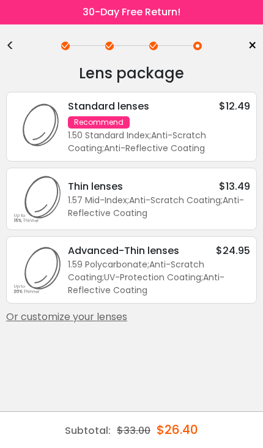
click at [123, 325] on div "Or customize your lenses" at bounding box center [131, 317] width 251 height 15
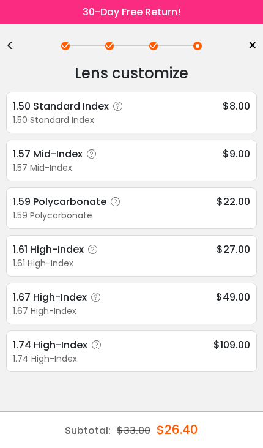
click at [178, 261] on div "1.61 High-Index" at bounding box center [132, 263] width 238 height 13
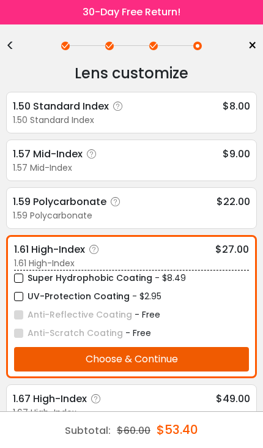
click at [124, 294] on label "UV-Protection Coating" at bounding box center [72, 296] width 116 height 15
click at [163, 372] on button "Choose & Continue" at bounding box center [131, 359] width 235 height 25
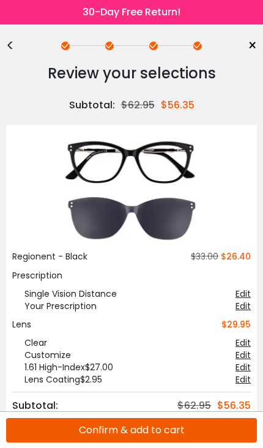
click at [148, 430] on button "Confirm & add to cart" at bounding box center [131, 430] width 251 height 25
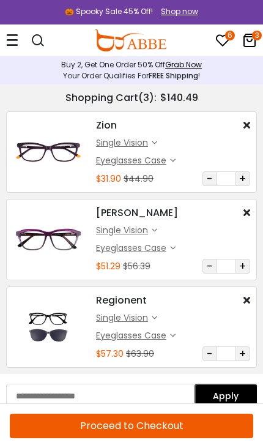
click at [19, 32] on div at bounding box center [31, 40] width 51 height 22
click at [10, 38] on icon at bounding box center [12, 40] width 12 height 13
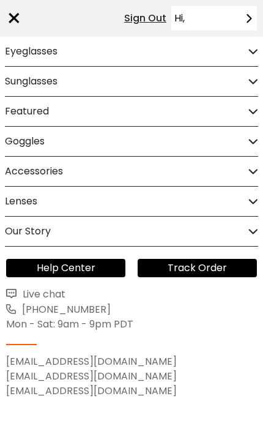
click at [230, 335] on div "Help Center Track Order Live chat [PHONE_NUMBER] Mon - Sat: 9am - 9pm PDT [EMAI…" at bounding box center [131, 329] width 263 height 164
click at [48, 22] on div "× Sign Out Hi," at bounding box center [131, 18] width 251 height 37
click at [47, 22] on div "× Sign Out Hi," at bounding box center [131, 18] width 251 height 37
click at [12, 16] on div "×" at bounding box center [14, 18] width 16 height 37
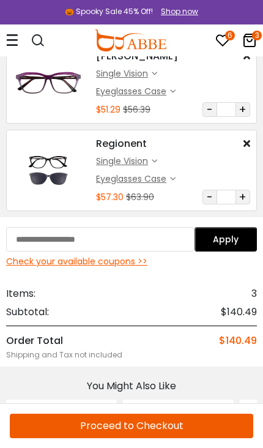
scroll to position [164, 0]
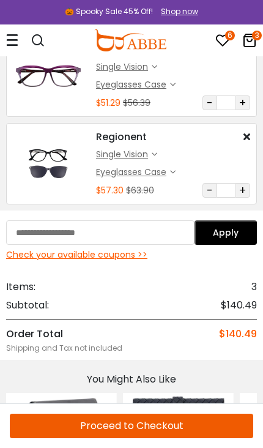
click at [137, 257] on div "Check your available coupons >>" at bounding box center [131, 255] width 251 height 13
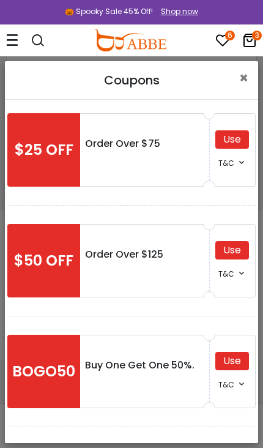
scroll to position [126, 0]
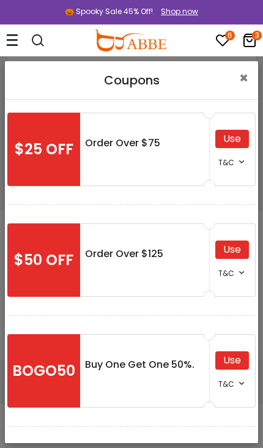
click at [236, 249] on div "Use" at bounding box center [233, 250] width 34 height 18
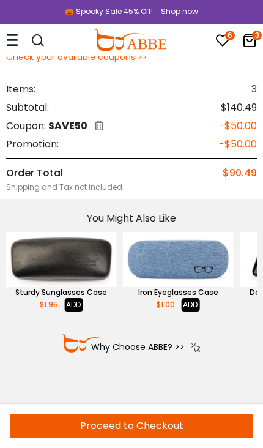
click at [100, 123] on icon at bounding box center [99, 126] width 9 height 10
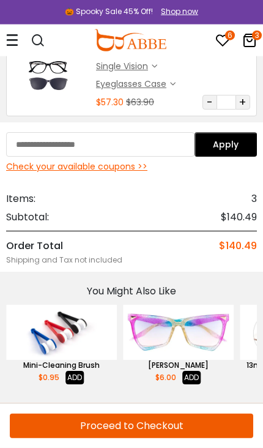
scroll to position [254, 0]
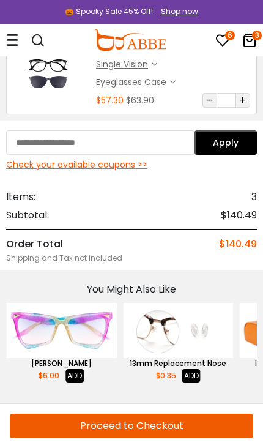
click at [133, 164] on div "Check your available coupons >>" at bounding box center [131, 165] width 251 height 13
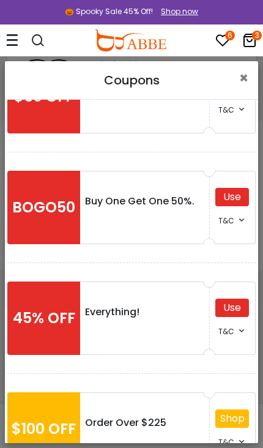
scroll to position [291, 0]
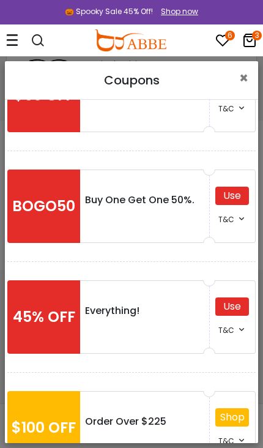
click at [233, 308] on div "Use" at bounding box center [233, 307] width 34 height 18
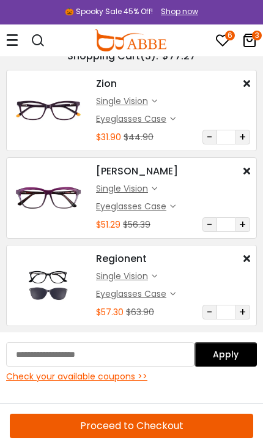
scroll to position [20, 0]
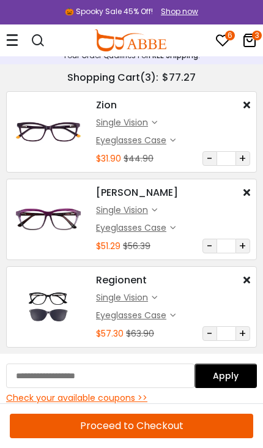
click at [17, 40] on icon at bounding box center [12, 40] width 12 height 13
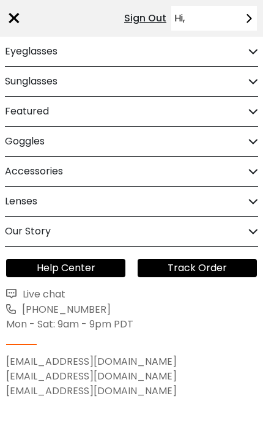
click at [229, 59] on div "Eyeglasses" at bounding box center [132, 51] width 254 height 29
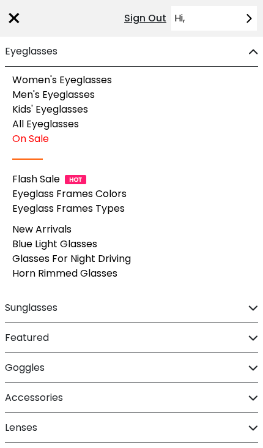
click at [126, 194] on link "Eyeglass Frames Colors" at bounding box center [69, 194] width 115 height 14
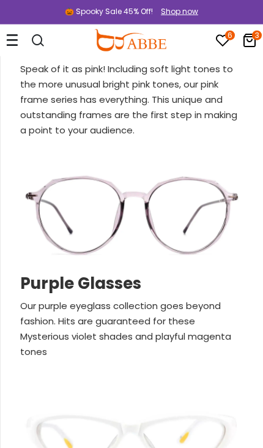
scroll to position [3094, 0]
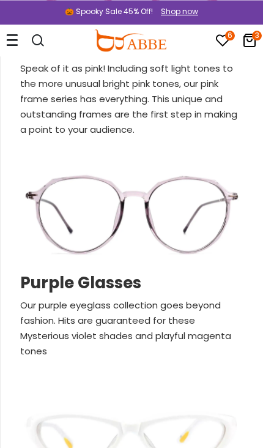
click at [111, 285] on h2 "Purple Glasses" at bounding box center [132, 283] width 224 height 19
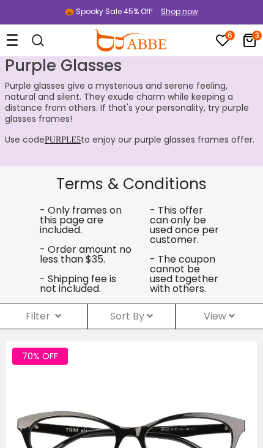
click at [154, 311] on div "Sort By Relevance New Arrivals Best Sellers Prices High To Low Prices Low To Hi…" at bounding box center [132, 316] width 88 height 25
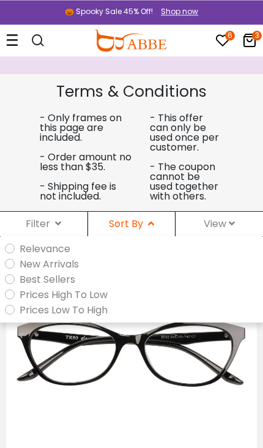
scroll to position [96, 0]
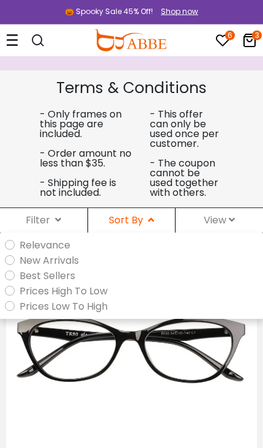
click at [96, 303] on label "Prices Low To High" at bounding box center [64, 306] width 88 height 15
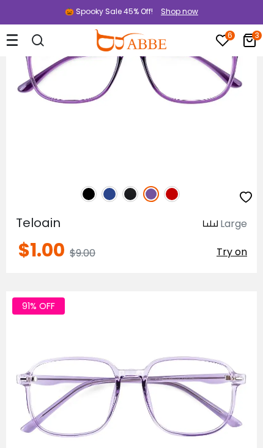
scroll to position [1008, 0]
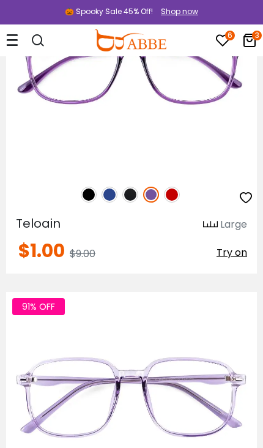
click at [0, 0] on img at bounding box center [0, 0] width 0 height 0
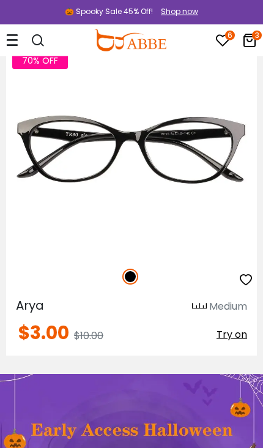
scroll to position [1583, 0]
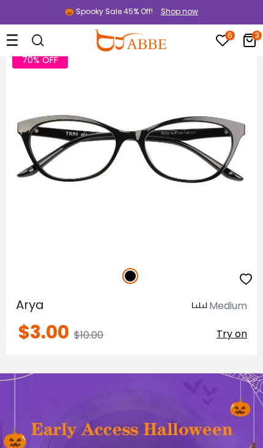
click at [243, 271] on button "button" at bounding box center [246, 280] width 15 height 25
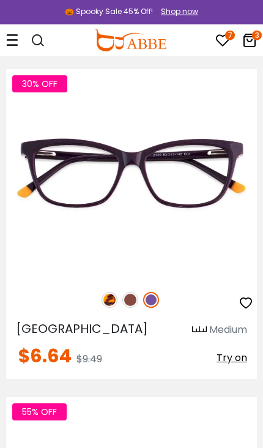
scroll to position [4719, 0]
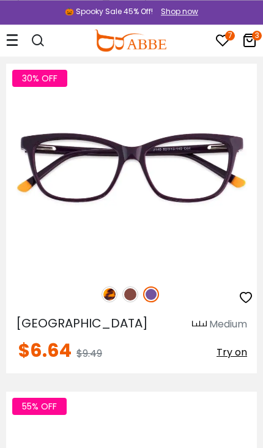
click at [244, 292] on icon "button" at bounding box center [246, 297] width 15 height 15
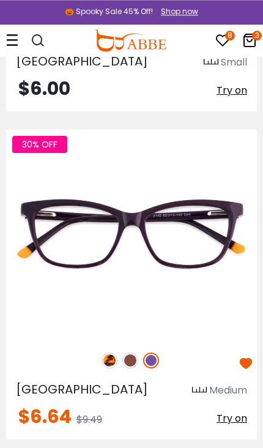
scroll to position [4659, 0]
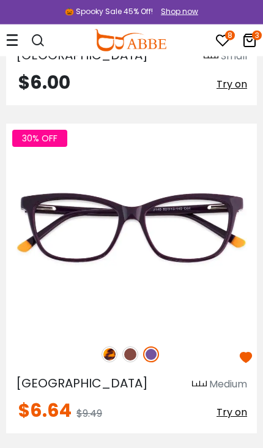
click at [0, 0] on img at bounding box center [0, 0] width 0 height 0
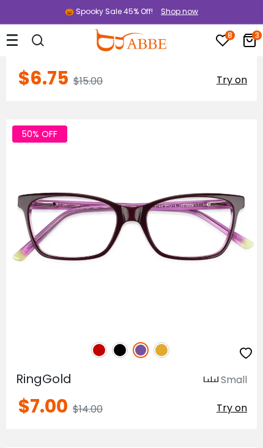
scroll to position [5319, 0]
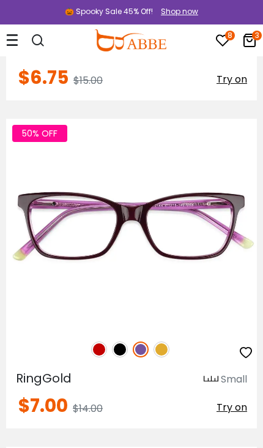
click at [0, 0] on img at bounding box center [0, 0] width 0 height 0
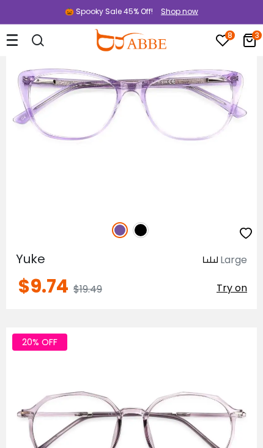
scroll to position [6752, 0]
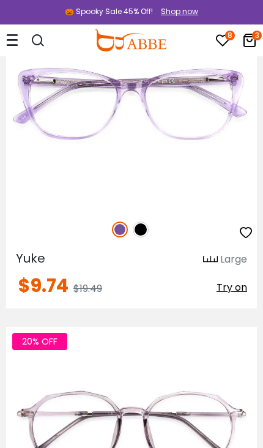
click at [15, 40] on icon at bounding box center [12, 40] width 12 height 13
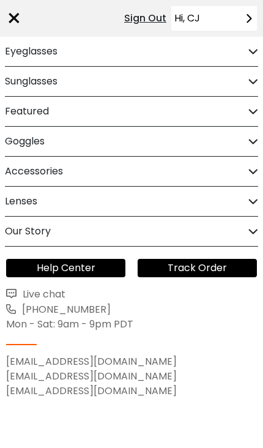
click at [217, 85] on div "Sunglasses" at bounding box center [132, 81] width 254 height 29
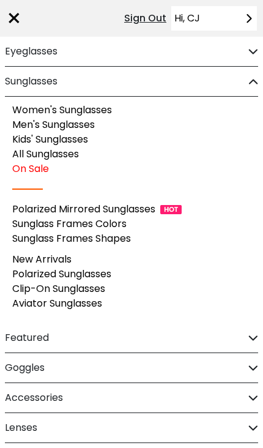
click at [95, 286] on link "Clip-On Sunglasses" at bounding box center [58, 289] width 93 height 14
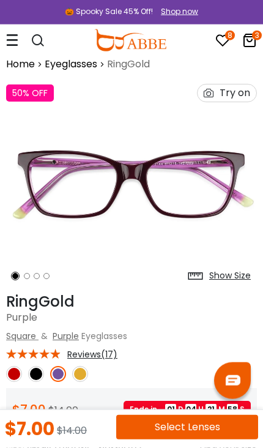
scroll to position [12, 0]
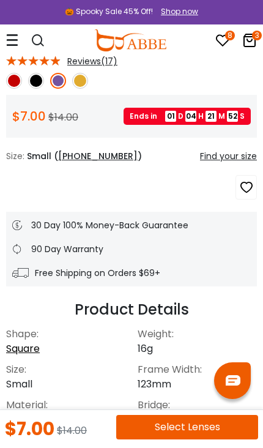
click at [254, 184] on icon "button" at bounding box center [247, 187] width 15 height 22
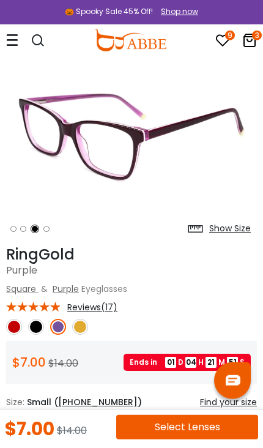
scroll to position [0, 0]
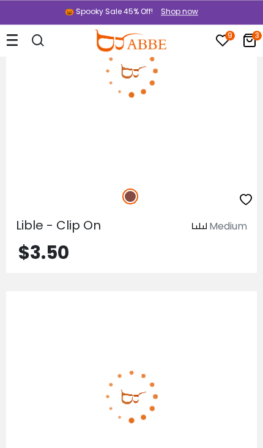
scroll to position [8370, 0]
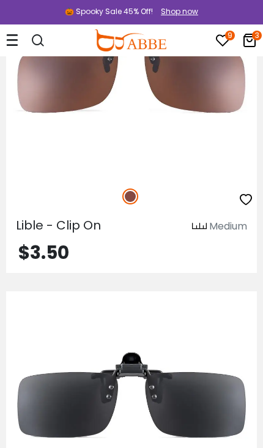
click at [222, 41] on icon at bounding box center [223, 40] width 15 height 15
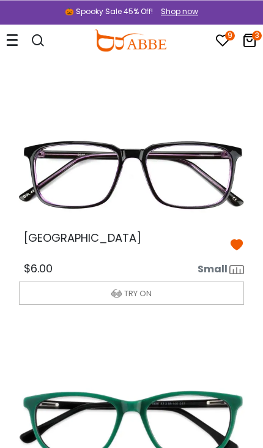
scroll to position [783, 0]
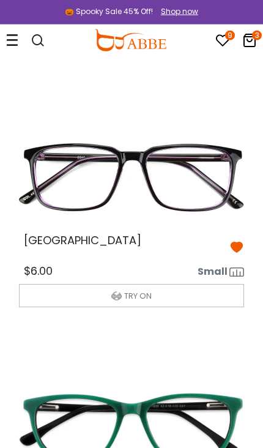
click at [252, 39] on icon at bounding box center [250, 40] width 15 height 15
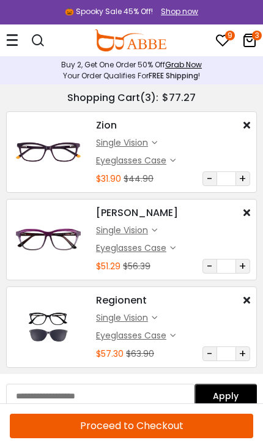
click at [226, 39] on icon "9" at bounding box center [230, 36] width 10 height 10
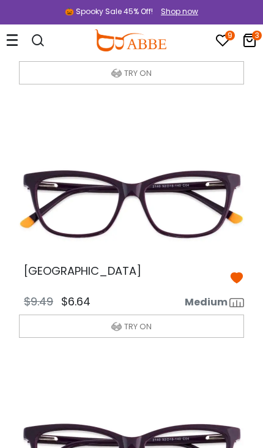
scroll to position [1270, 0]
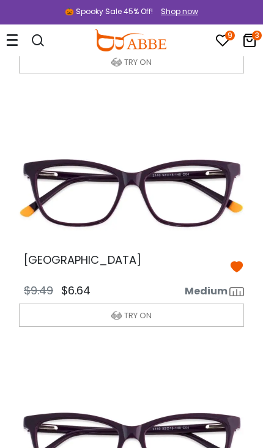
click at [146, 215] on img at bounding box center [131, 193] width 245 height 123
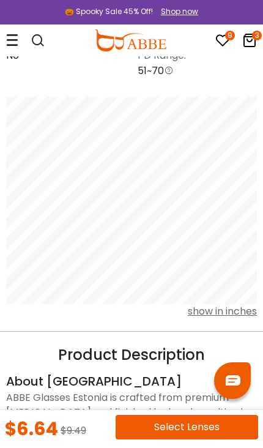
scroll to position [883, 0]
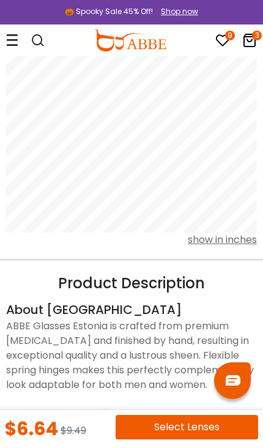
click at [181, 426] on button "Select Lenses" at bounding box center [187, 427] width 143 height 25
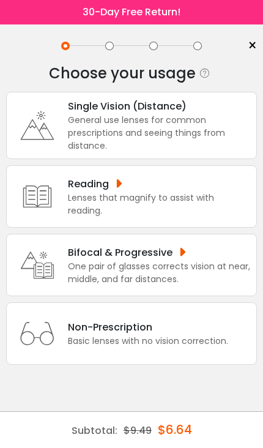
click at [221, 122] on div "General use lenses for common prescriptions and seeing things from distance." at bounding box center [159, 133] width 183 height 39
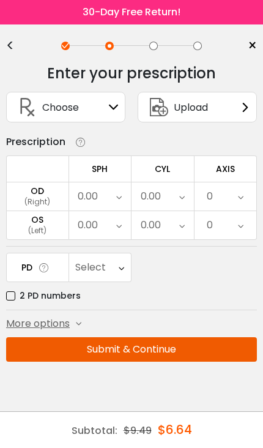
click at [228, 108] on div "Upload" at bounding box center [197, 107] width 119 height 31
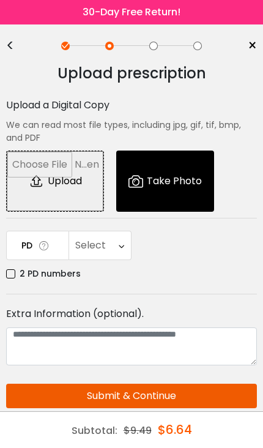
click at [47, 180] on input "file" at bounding box center [55, 181] width 97 height 60
type input "**********"
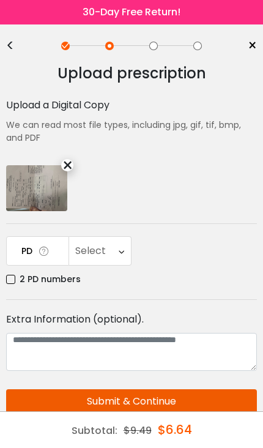
click at [125, 244] on div "Select" at bounding box center [100, 251] width 62 height 28
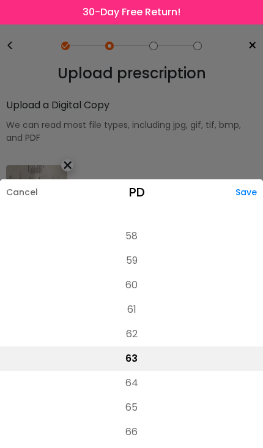
scroll to position [281, 0]
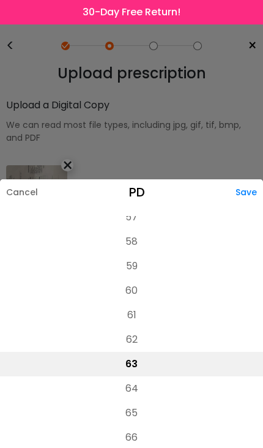
click at [144, 238] on li "58" at bounding box center [131, 242] width 263 height 25
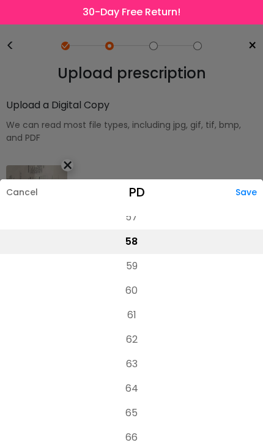
click at [246, 191] on div "Save" at bounding box center [250, 192] width 28 height 26
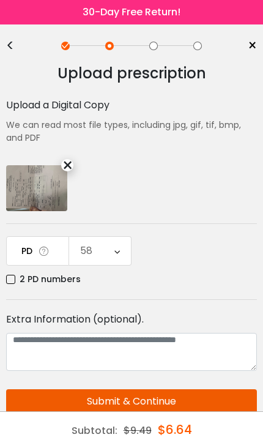
click at [149, 398] on button "Submit & Continue" at bounding box center [131, 402] width 251 height 25
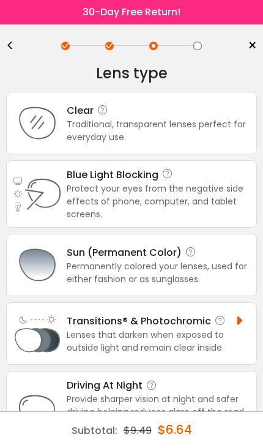
click at [219, 128] on div "Traditional, transparent lenses perfect for everyday use." at bounding box center [159, 131] width 184 height 26
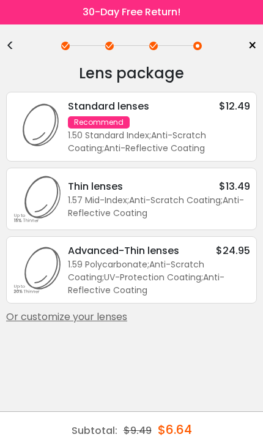
click at [121, 325] on div "Or customize your lenses" at bounding box center [131, 317] width 251 height 15
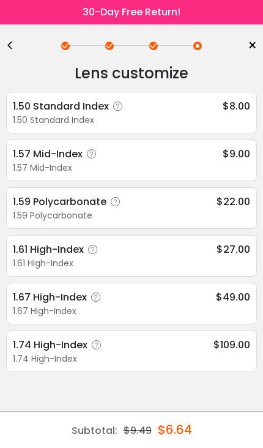
click at [184, 257] on div "1.61 High-Index $27.00" at bounding box center [132, 249] width 238 height 15
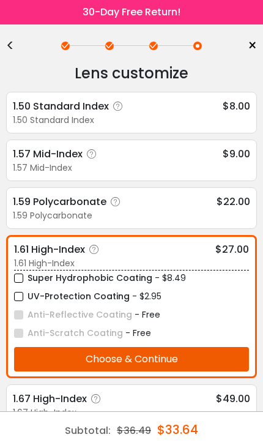
click at [29, 299] on label "UV-Protection Coating" at bounding box center [72, 296] width 116 height 15
click at [151, 358] on button "Choose & Continue" at bounding box center [131, 359] width 235 height 25
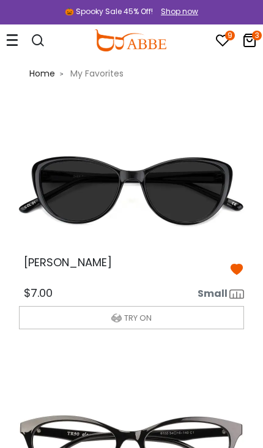
scroll to position [1291, 0]
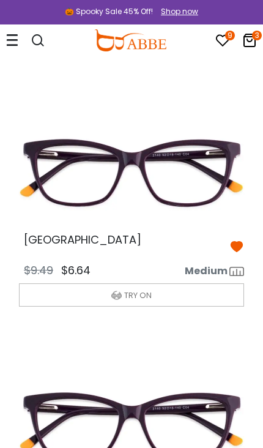
click at [186, 198] on img at bounding box center [131, 173] width 245 height 123
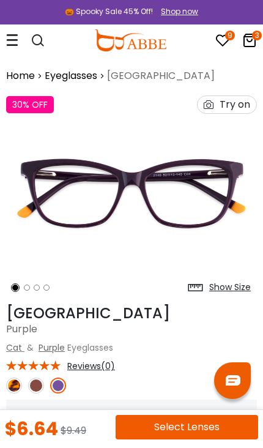
click at [194, 424] on button "Select Lenses" at bounding box center [187, 427] width 143 height 25
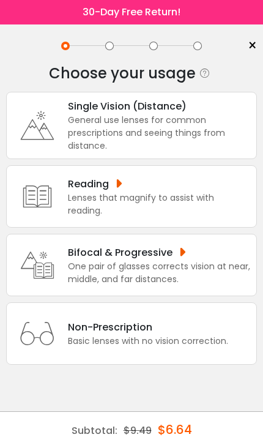
click at [193, 132] on div "General use lenses for common prescriptions and seeing things from distance." at bounding box center [159, 133] width 183 height 39
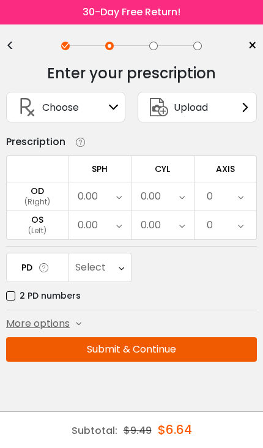
click at [9, 41] on div "<" at bounding box center [15, 46] width 18 height 10
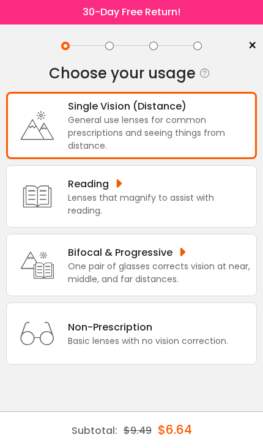
click at [185, 116] on div "General use lenses for common prescriptions and seeing things from distance." at bounding box center [159, 133] width 183 height 39
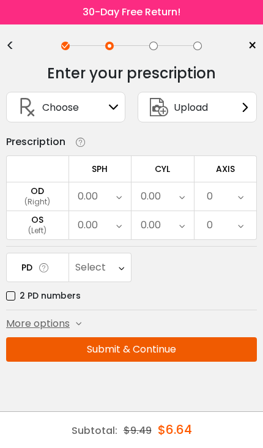
click at [206, 102] on span "Upload" at bounding box center [191, 107] width 34 height 15
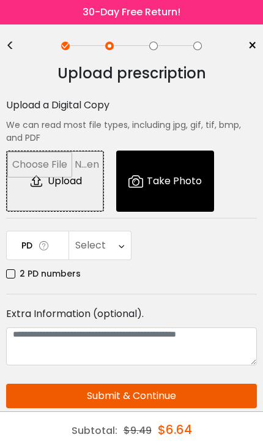
click at [73, 173] on input "file" at bounding box center [55, 181] width 97 height 60
type input "**********"
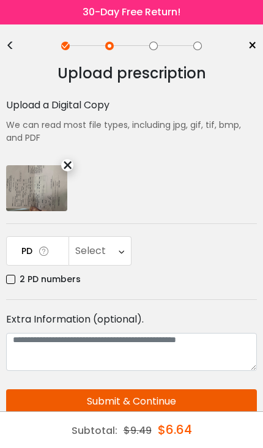
click at [129, 253] on div "Select" at bounding box center [100, 251] width 62 height 28
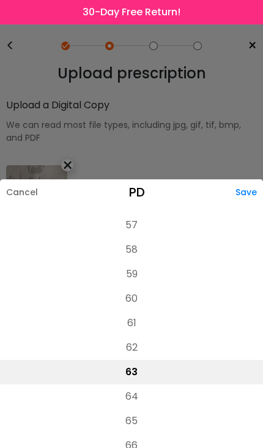
scroll to position [268, 0]
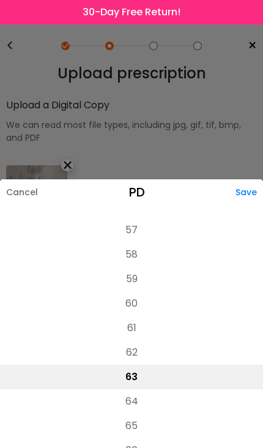
click at [138, 252] on li "58" at bounding box center [131, 255] width 263 height 25
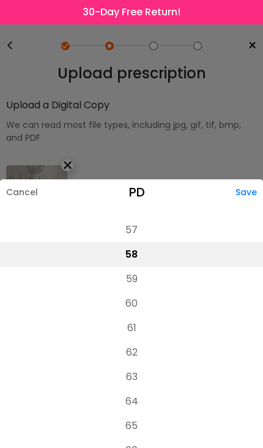
click at [252, 186] on div "Save" at bounding box center [250, 192] width 28 height 26
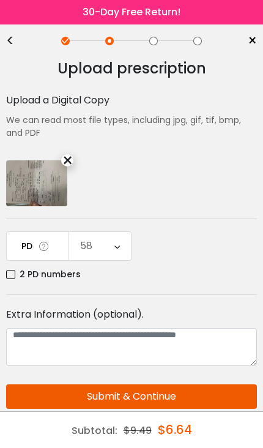
scroll to position [15, 0]
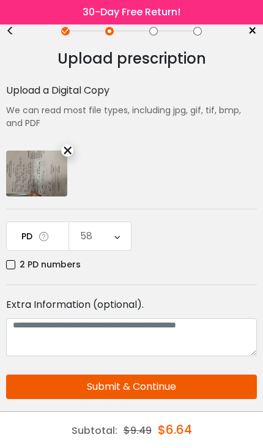
click at [146, 386] on button "Submit & Continue" at bounding box center [131, 387] width 251 height 25
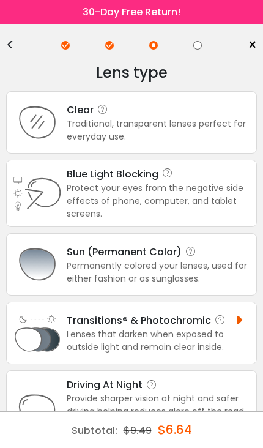
scroll to position [0, 0]
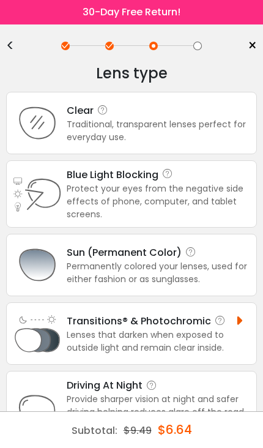
click at [201, 123] on div "Traditional, transparent lenses perfect for everyday use." at bounding box center [159, 131] width 184 height 26
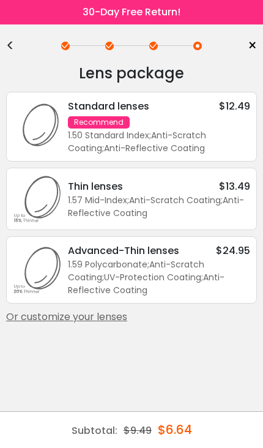
click at [117, 321] on div "Or customize your lenses" at bounding box center [131, 317] width 251 height 15
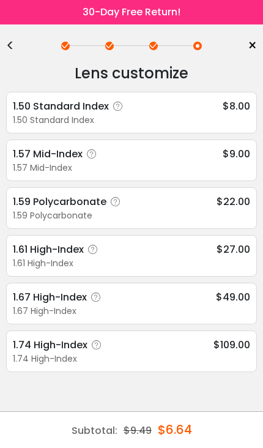
click at [170, 255] on div "1.61 High-Index $27.00" at bounding box center [132, 249] width 238 height 15
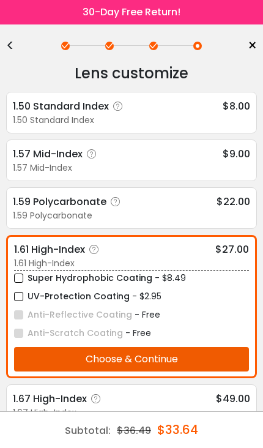
click at [134, 296] on span "- $2.95" at bounding box center [146, 296] width 29 height 12
click at [29, 296] on label "UV-Protection Coating" at bounding box center [72, 296] width 116 height 15
click at [134, 358] on button "Choose & Continue" at bounding box center [131, 359] width 235 height 25
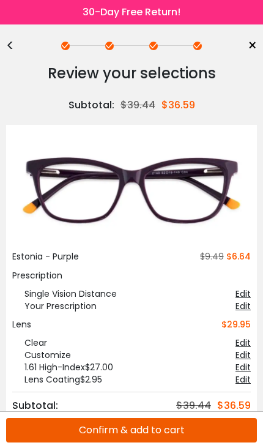
click at [151, 428] on button "Confirm & add to cart" at bounding box center [131, 430] width 251 height 25
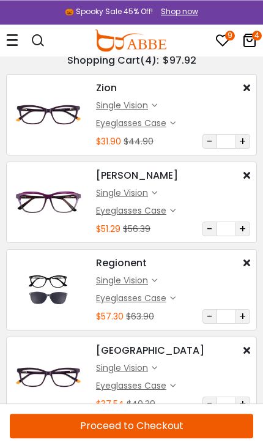
scroll to position [37, 0]
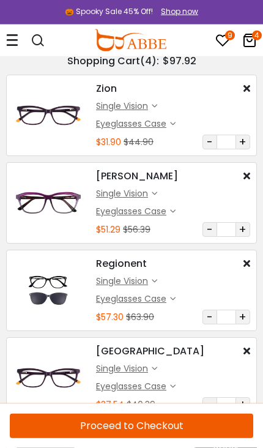
click at [249, 88] on icon at bounding box center [247, 88] width 7 height 10
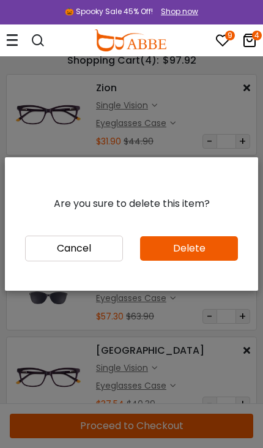
click at [201, 261] on button "Delete" at bounding box center [189, 248] width 98 height 25
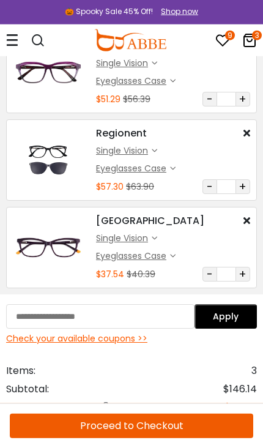
scroll to position [80, 0]
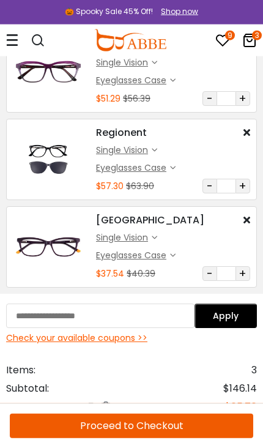
click at [62, 148] on img at bounding box center [48, 160] width 71 height 36
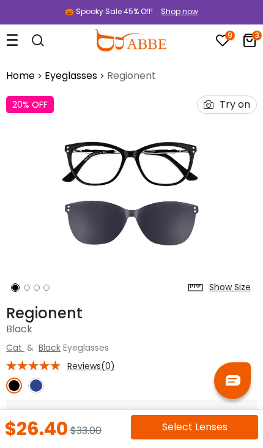
click at [35, 380] on img at bounding box center [36, 386] width 16 height 16
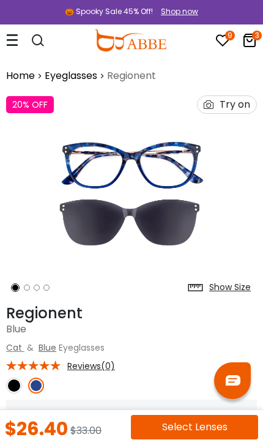
click at [244, 107] on div "Try on" at bounding box center [235, 104] width 31 height 17
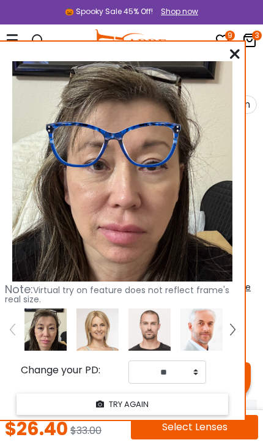
click at [108, 331] on img at bounding box center [98, 330] width 42 height 42
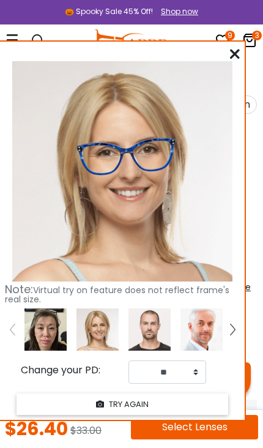
click at [48, 328] on img at bounding box center [46, 330] width 42 height 42
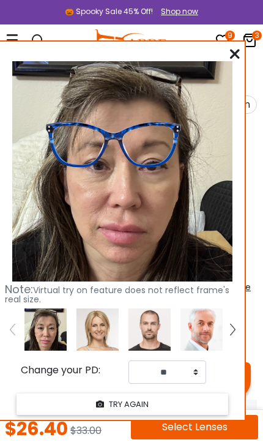
click at [234, 53] on icon at bounding box center [235, 54] width 10 height 10
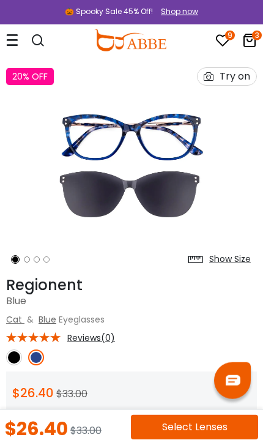
scroll to position [29, 0]
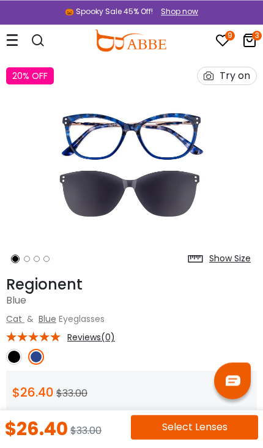
click at [236, 74] on div "Try on" at bounding box center [235, 75] width 31 height 17
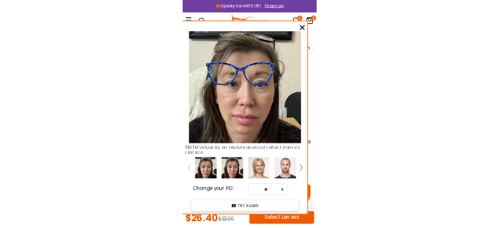
scroll to position [0, 0]
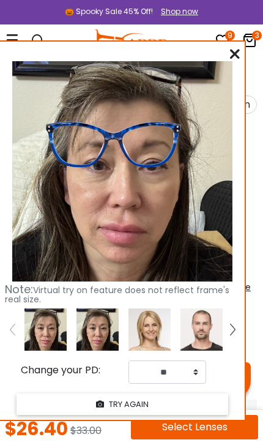
click at [200, 123] on img at bounding box center [122, 171] width 221 height 221
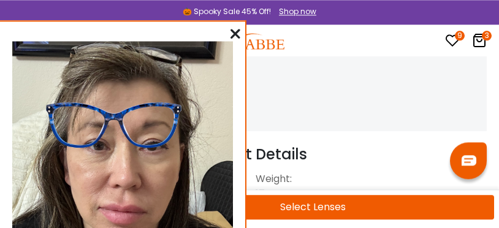
scroll to position [644, 0]
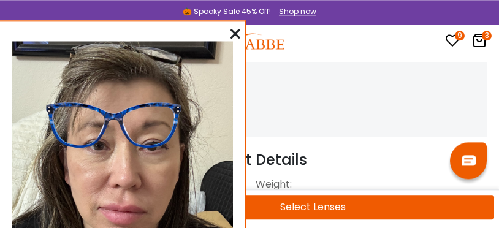
click at [247, 35] on img at bounding box center [248, 40] width 72 height 22
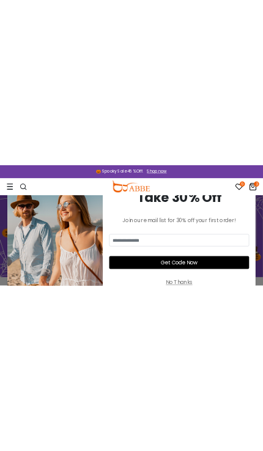
scroll to position [36, 0]
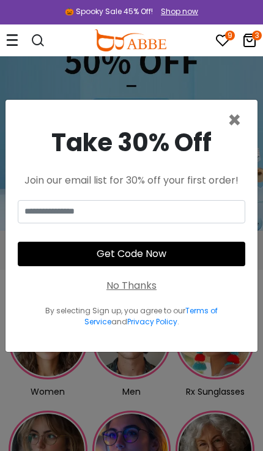
click at [240, 118] on span "×" at bounding box center [235, 120] width 14 height 31
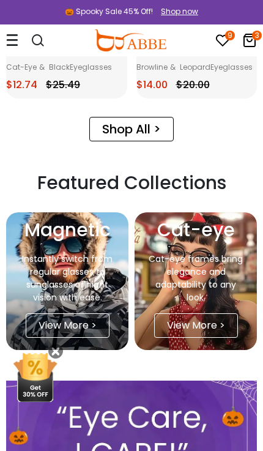
scroll to position [1998, 0]
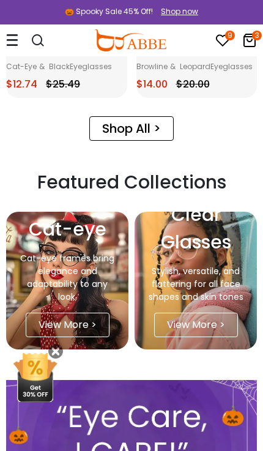
click at [83, 227] on div "Cat-eye frames bring elegance and adaptability to any look." at bounding box center [67, 277] width 98 height 51
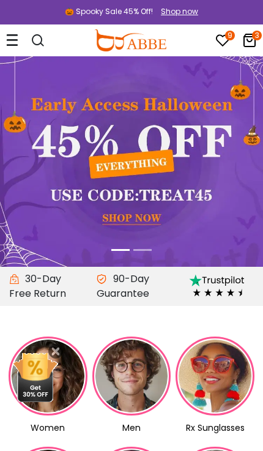
scroll to position [2015, 0]
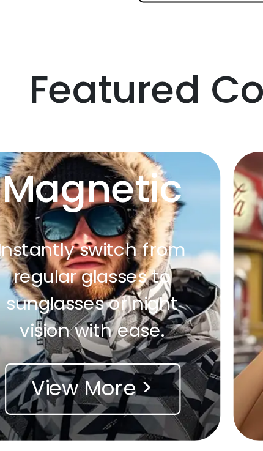
click at [72, 227] on div "View More >" at bounding box center [68, 308] width 84 height 25
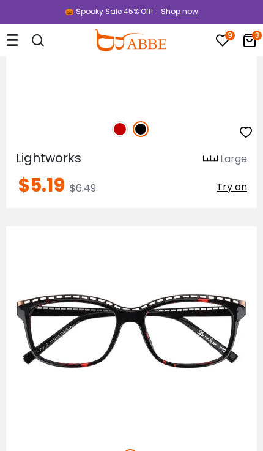
scroll to position [14030, 0]
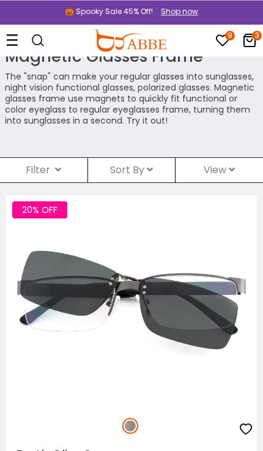
scroll to position [9, 0]
click at [158, 167] on div "Sort By Relevance New Arrivals Best Sellers Prices High To Low Prices Low To Hi…" at bounding box center [132, 170] width 88 height 25
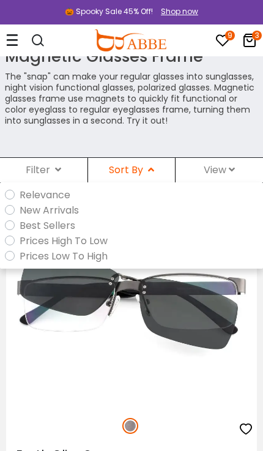
click at [105, 259] on label "Prices Low To High" at bounding box center [64, 256] width 88 height 15
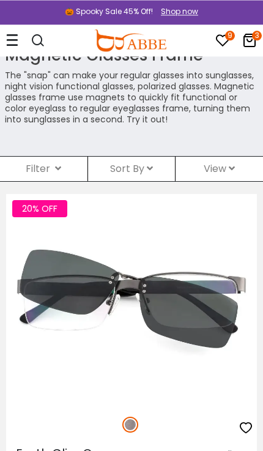
scroll to position [13, 0]
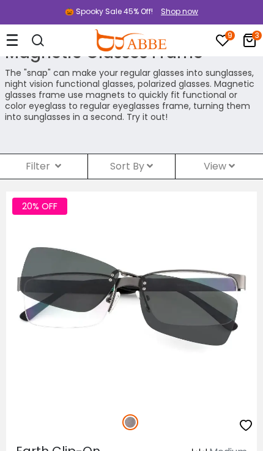
click at [61, 161] on icon at bounding box center [58, 166] width 6 height 10
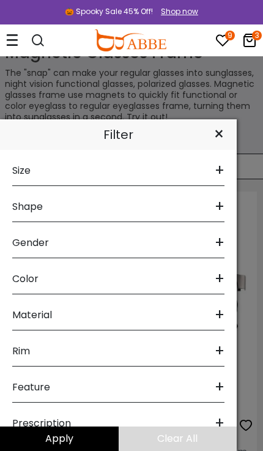
click at [216, 366] on span "+" at bounding box center [220, 351] width 10 height 29
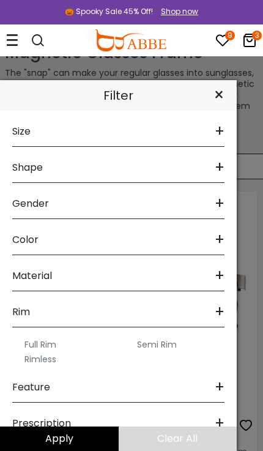
click at [48, 352] on label "Full Rim" at bounding box center [41, 345] width 32 height 15
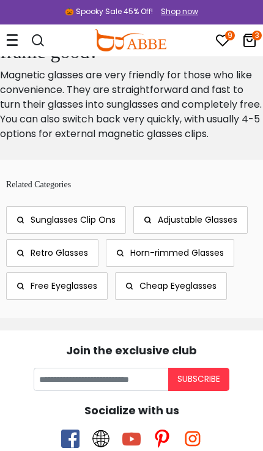
scroll to position [1280, 0]
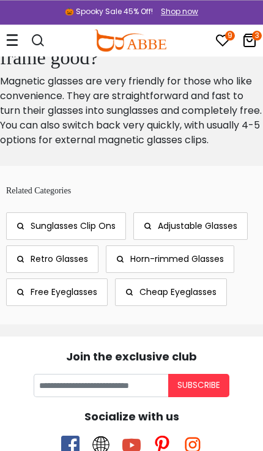
click at [111, 232] on span "Sunglasses Clip Ons" at bounding box center [73, 226] width 85 height 12
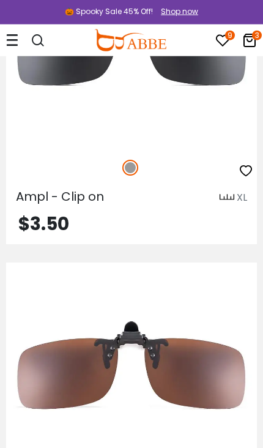
scroll to position [4706, 0]
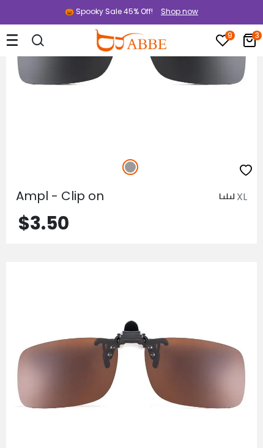
click at [255, 37] on icon "3" at bounding box center [257, 36] width 10 height 10
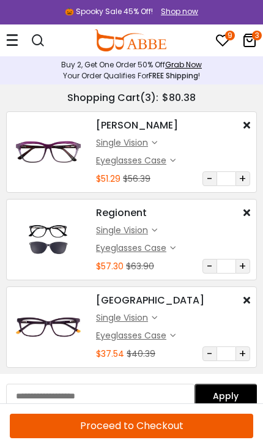
click at [17, 38] on icon at bounding box center [12, 40] width 12 height 13
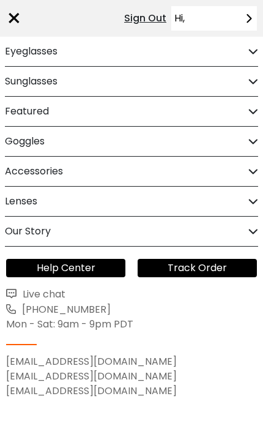
click at [213, 50] on div "Eyeglasses" at bounding box center [132, 51] width 254 height 29
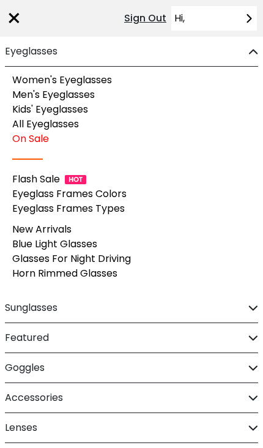
click at [52, 173] on link "Flash Sale" at bounding box center [36, 179] width 48 height 14
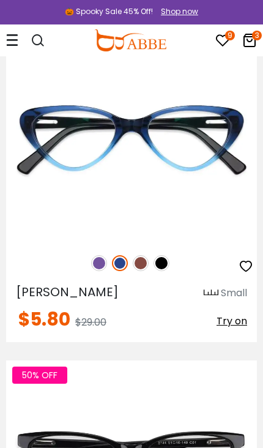
scroll to position [616, 0]
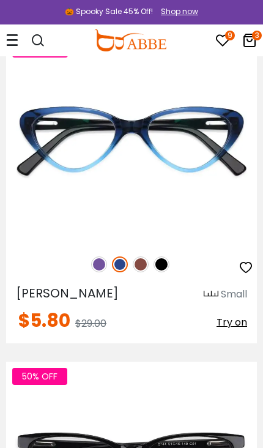
click at [96, 261] on img at bounding box center [99, 265] width 16 height 16
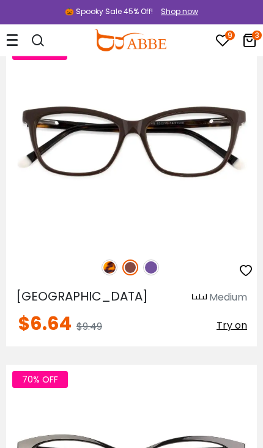
scroll to position [2229, 0]
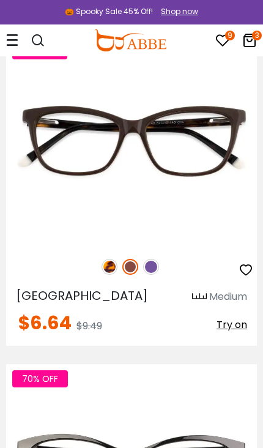
click at [155, 259] on img at bounding box center [151, 267] width 16 height 16
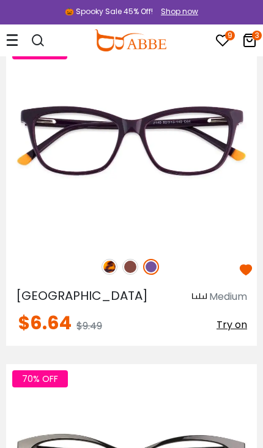
click at [254, 39] on icon "3" at bounding box center [257, 36] width 10 height 10
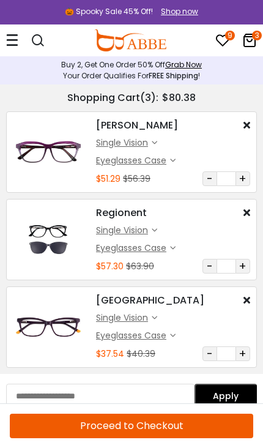
click at [56, 322] on img at bounding box center [48, 328] width 71 height 36
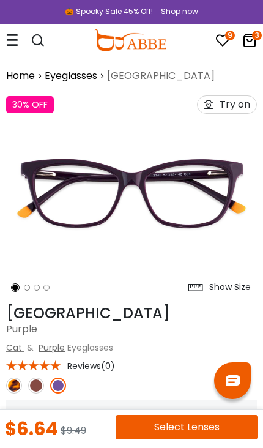
click at [29, 387] on img at bounding box center [36, 386] width 16 height 16
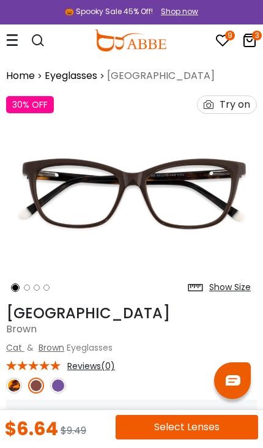
click at [59, 383] on img at bounding box center [58, 386] width 16 height 16
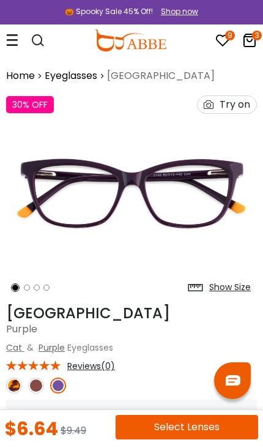
click at [248, 43] on icon at bounding box center [250, 40] width 15 height 15
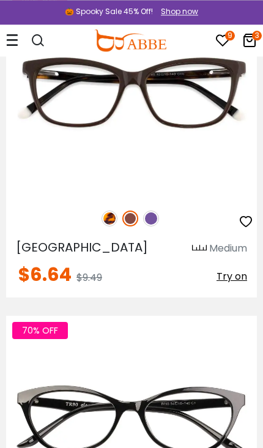
scroll to position [2277, 0]
click at [105, 213] on img at bounding box center [110, 219] width 16 height 16
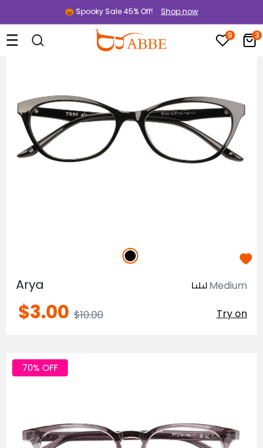
scroll to position [2568, 0]
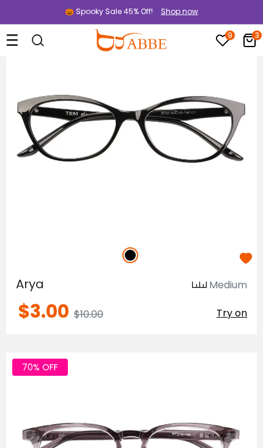
click at [0, 0] on img at bounding box center [0, 0] width 0 height 0
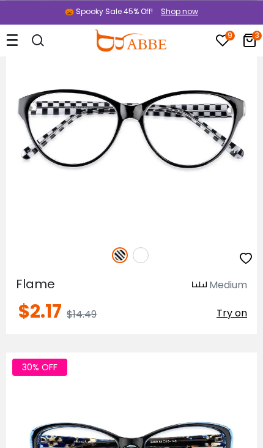
scroll to position [4107, 0]
click at [145, 255] on img at bounding box center [141, 255] width 16 height 16
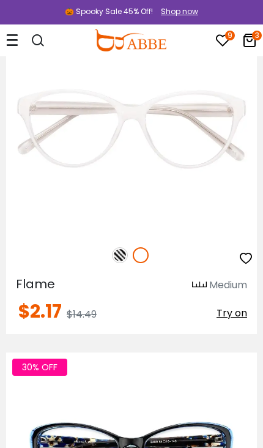
click at [118, 256] on img at bounding box center [120, 255] width 16 height 16
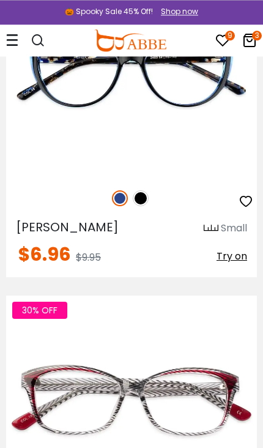
scroll to position [4492, 0]
click at [148, 195] on img at bounding box center [141, 199] width 16 height 16
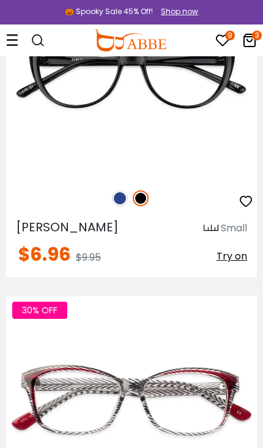
scroll to position [4478, 0]
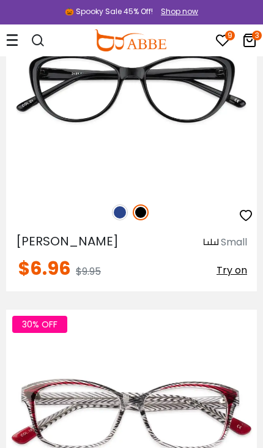
click at [248, 213] on icon "button" at bounding box center [246, 215] width 15 height 15
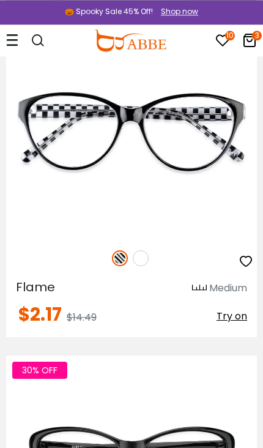
scroll to position [4104, 0]
click at [246, 260] on icon "button" at bounding box center [246, 261] width 15 height 15
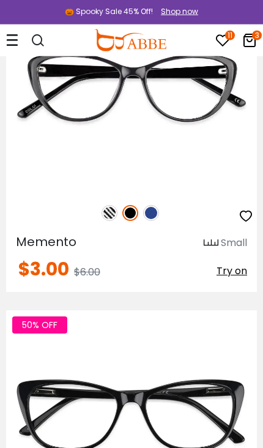
scroll to position [7103, 0]
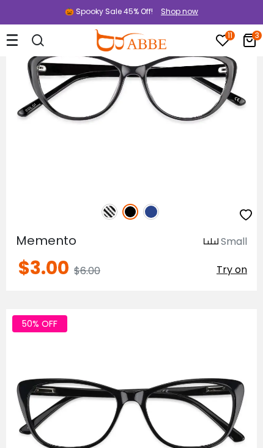
click at [159, 209] on img at bounding box center [151, 212] width 16 height 16
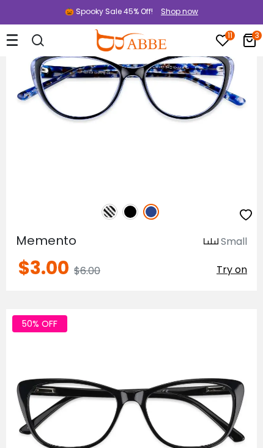
click at [136, 209] on img at bounding box center [131, 212] width 16 height 16
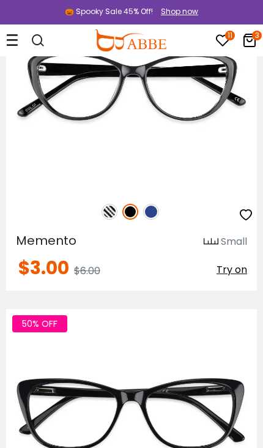
click at [0, 0] on img at bounding box center [0, 0] width 0 height 0
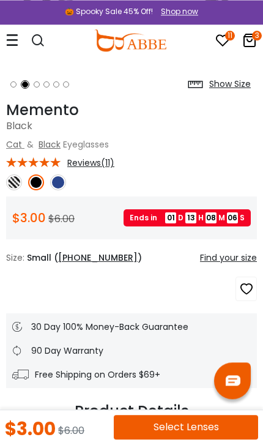
scroll to position [203, 0]
click at [244, 289] on icon "button" at bounding box center [247, 289] width 15 height 22
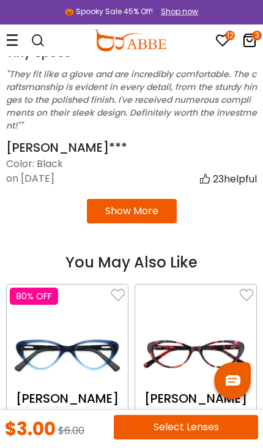
scroll to position [2434, 0]
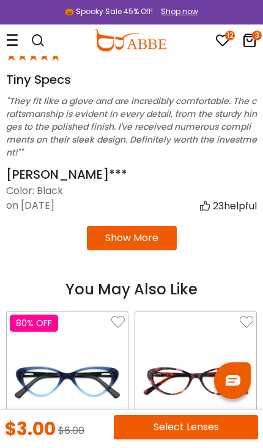
click at [168, 226] on button "Show More" at bounding box center [132, 238] width 90 height 25
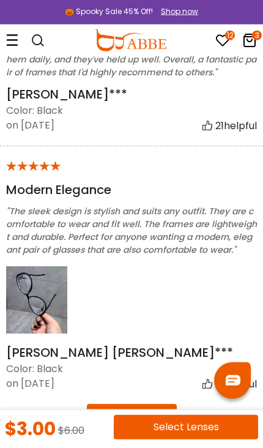
scroll to position [2883, 0]
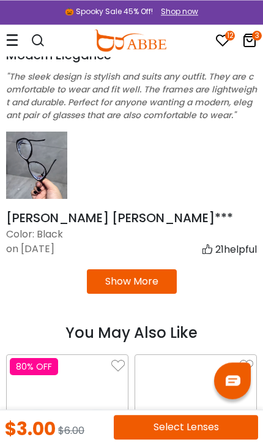
click at [163, 270] on button "Show More" at bounding box center [132, 282] width 90 height 25
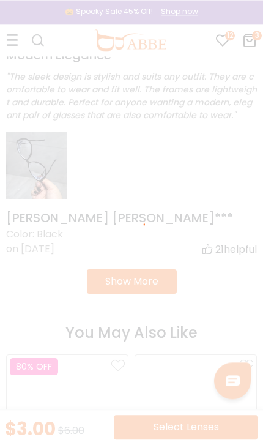
scroll to position [3017, 0]
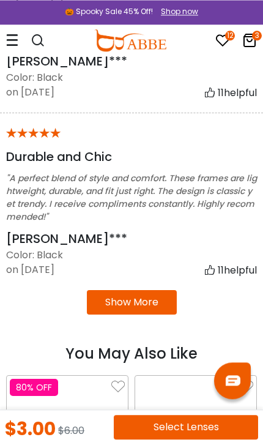
click at [164, 290] on button "Show More" at bounding box center [132, 302] width 90 height 25
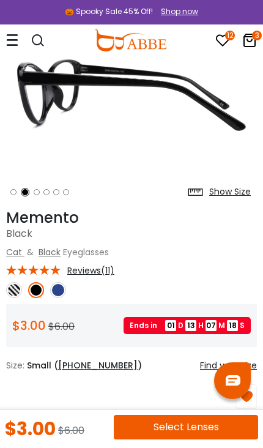
scroll to position [94, 0]
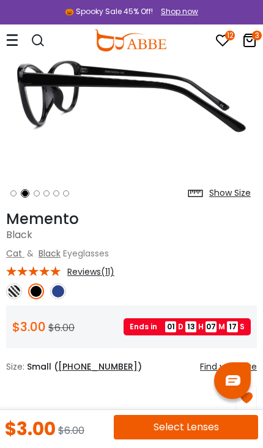
click at [14, 289] on img at bounding box center [14, 292] width 16 height 16
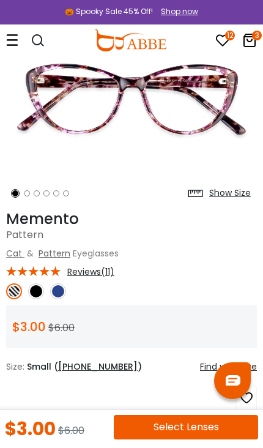
click at [58, 286] on img at bounding box center [58, 292] width 16 height 16
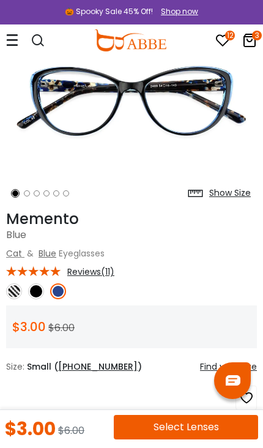
click at [14, 285] on img at bounding box center [14, 292] width 16 height 16
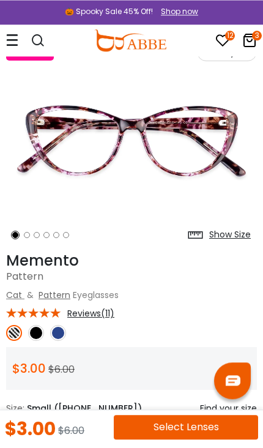
scroll to position [0, 0]
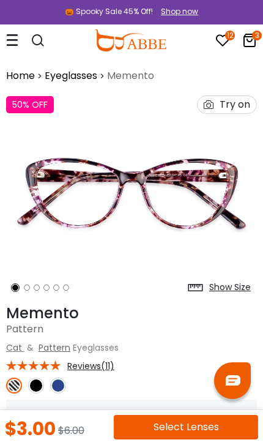
click at [236, 108] on div "Try on" at bounding box center [235, 104] width 31 height 17
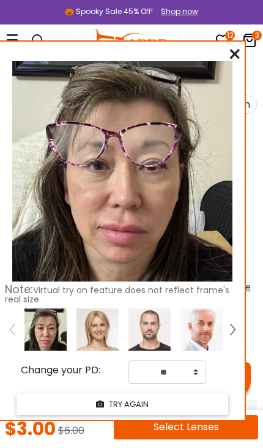
scroll to position [3, 0]
click at [240, 59] on icon at bounding box center [235, 54] width 10 height 10
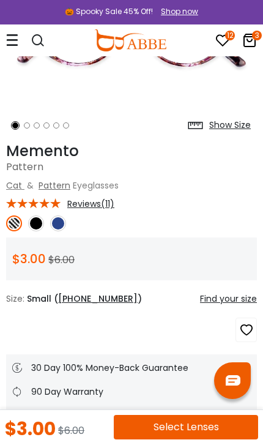
scroll to position [68, 0]
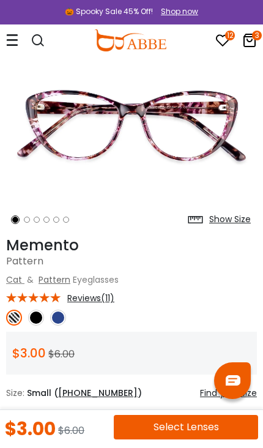
click at [34, 315] on img at bounding box center [36, 318] width 16 height 16
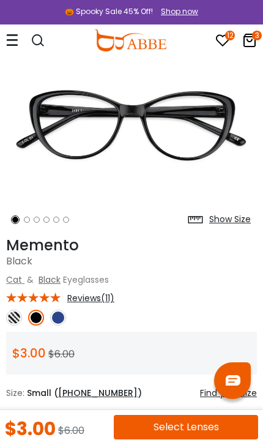
click at [12, 311] on img at bounding box center [14, 318] width 16 height 16
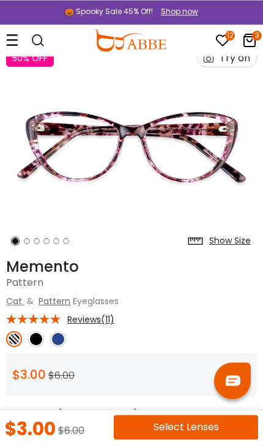
scroll to position [0, 0]
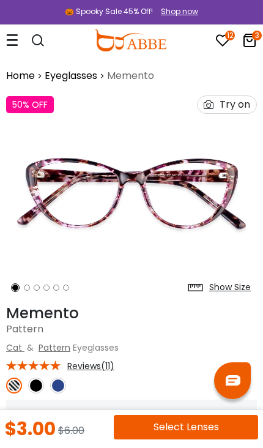
click at [232, 104] on div "Try on" at bounding box center [235, 104] width 31 height 17
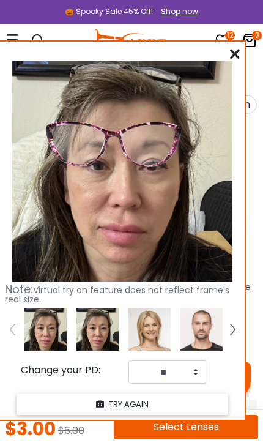
click at [168, 172] on img at bounding box center [113, 144] width 148 height 74
click at [121, 157] on img at bounding box center [113, 144] width 148 height 74
click at [96, 164] on img at bounding box center [113, 144] width 148 height 74
click at [238, 59] on div at bounding box center [235, 54] width 10 height 15
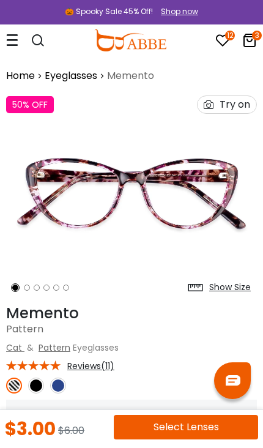
click at [192, 194] on img at bounding box center [131, 193] width 251 height 209
click at [240, 103] on div "Try on" at bounding box center [235, 104] width 31 height 17
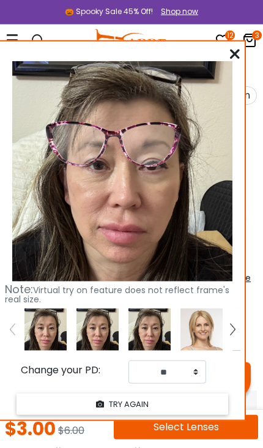
scroll to position [10, 0]
click at [152, 407] on button "TRY AGAIN" at bounding box center [123, 404] width 212 height 21
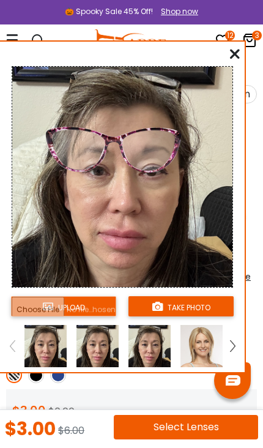
click at [14, 349] on img at bounding box center [12, 346] width 5 height 11
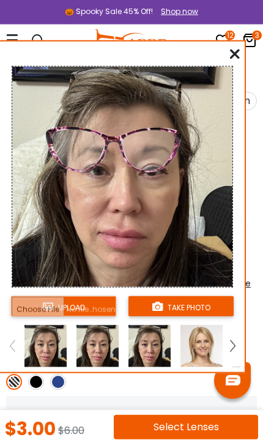
scroll to position [0, 0]
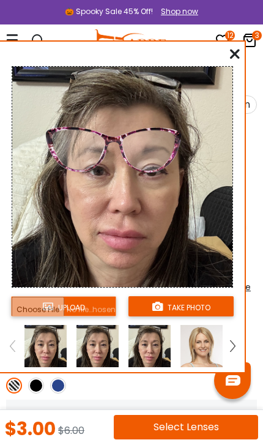
click at [158, 155] on img at bounding box center [113, 150] width 148 height 74
click at [158, 154] on img at bounding box center [113, 150] width 148 height 74
click at [142, 146] on img at bounding box center [113, 150] width 148 height 74
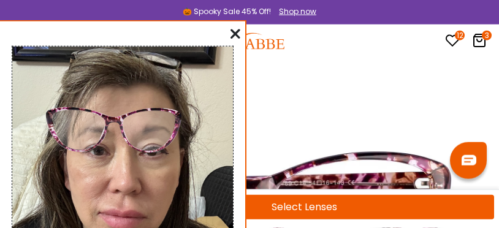
scroll to position [73, 0]
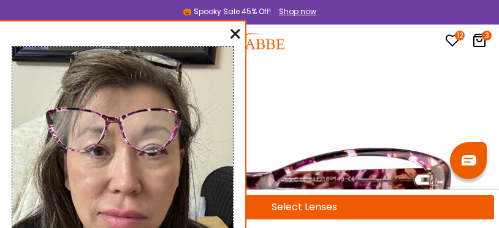
click at [263, 165] on img at bounding box center [468, 160] width 15 height 10
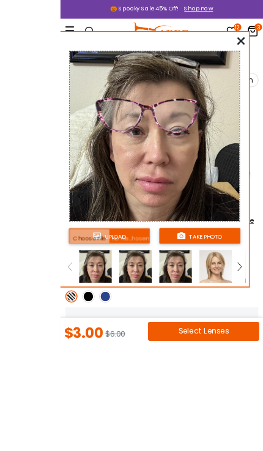
scroll to position [0, 0]
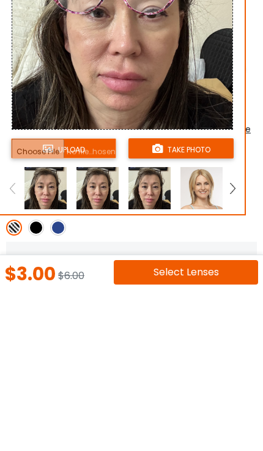
click at [240, 50] on div "upload take photo" at bounding box center [122, 210] width 245 height 326
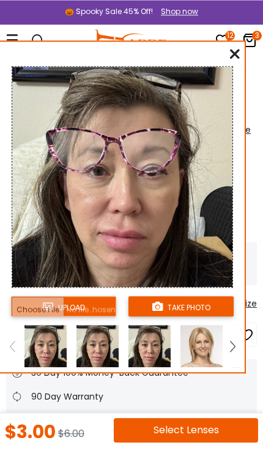
click at [189, 305] on button "take photo" at bounding box center [181, 306] width 105 height 20
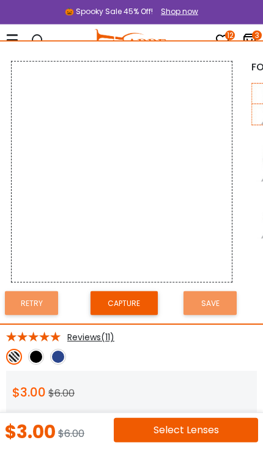
scroll to position [29, 0]
click at [61, 357] on img at bounding box center [58, 357] width 16 height 16
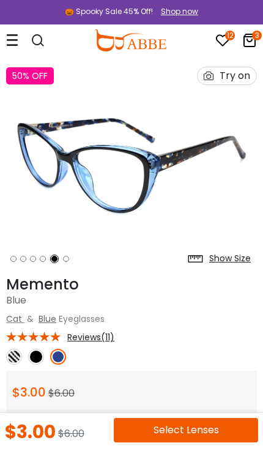
click at [12, 351] on img at bounding box center [14, 357] width 16 height 16
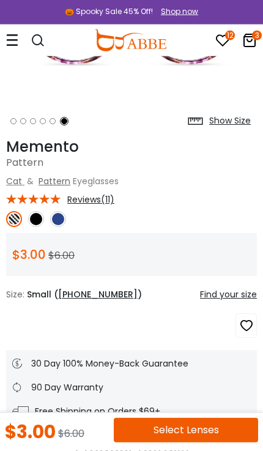
scroll to position [137, 0]
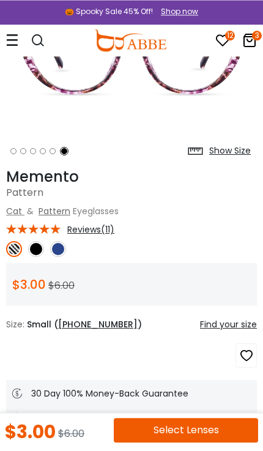
click at [250, 356] on icon "button" at bounding box center [247, 356] width 15 height 22
click at [253, 42] on icon at bounding box center [250, 40] width 15 height 15
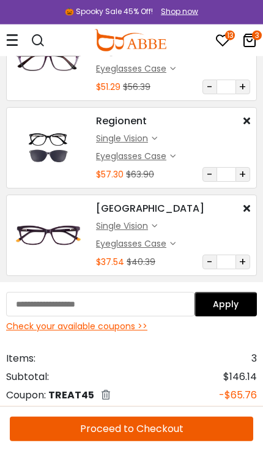
scroll to position [90, 0]
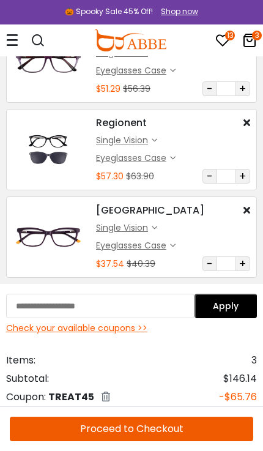
click at [175, 158] on icon at bounding box center [173, 159] width 6 height 6
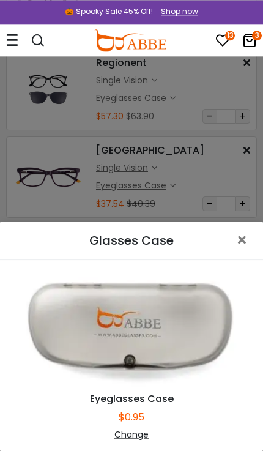
scroll to position [146, 0]
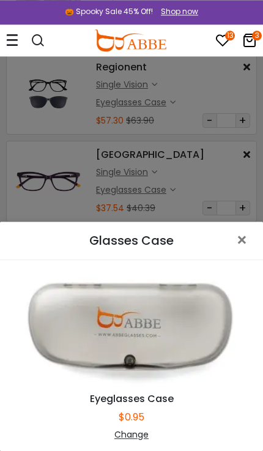
click at [242, 254] on span "×" at bounding box center [245, 240] width 18 height 26
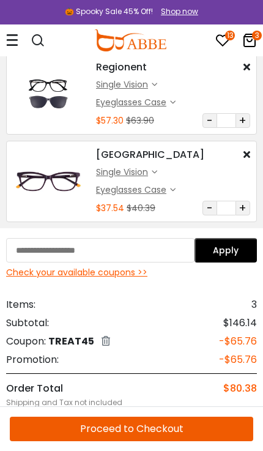
click at [178, 184] on div "Eyeglasses Case $0.95" at bounding box center [173, 190] width 154 height 15
click at [172, 184] on div "Eyeglasses Case" at bounding box center [136, 190] width 80 height 13
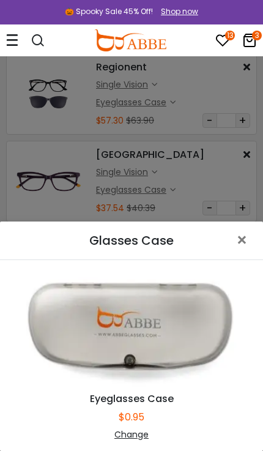
scroll to position [214, 0]
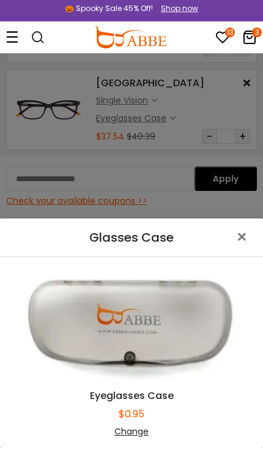
click at [137, 433] on div "Change" at bounding box center [132, 435] width 244 height 13
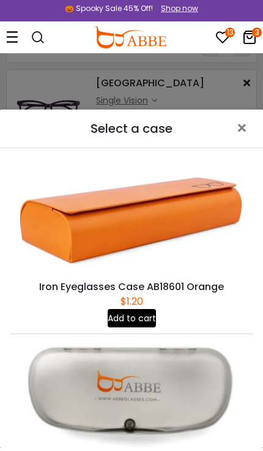
scroll to position [0, 0]
click at [244, 130] on span "×" at bounding box center [245, 131] width 18 height 26
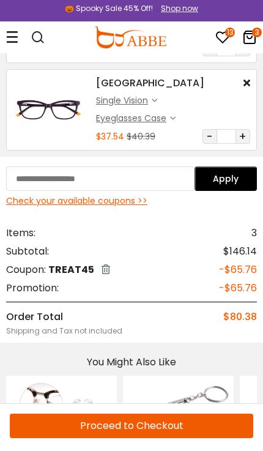
click at [172, 115] on div "Eyeglasses Case" at bounding box center [136, 121] width 80 height 13
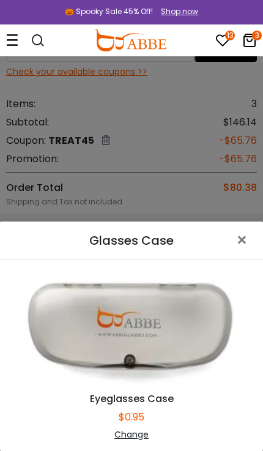
scroll to position [358, 0]
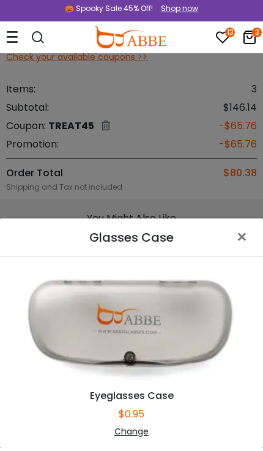
click at [141, 431] on div "Change" at bounding box center [132, 435] width 244 height 13
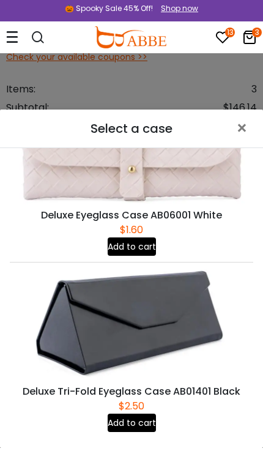
scroll to position [1130, 0]
click at [246, 123] on span "×" at bounding box center [245, 131] width 18 height 26
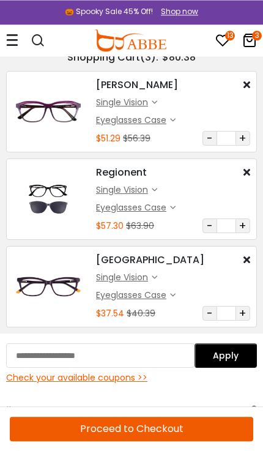
scroll to position [0, 0]
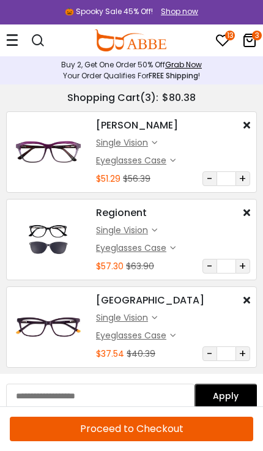
click at [174, 246] on icon at bounding box center [173, 249] width 6 height 6
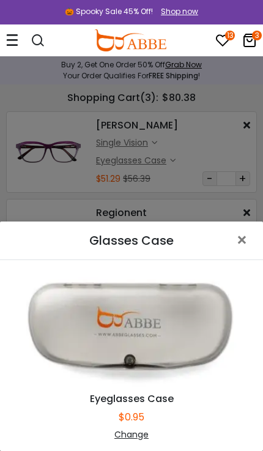
click at [143, 438] on div "Change" at bounding box center [132, 435] width 244 height 13
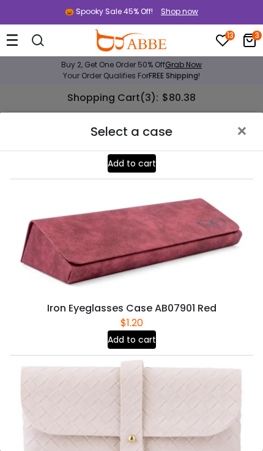
scroll to position [848, 0]
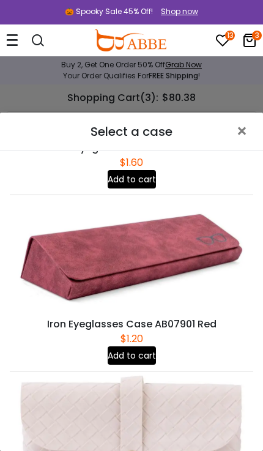
click at [148, 360] on button "Add to cart" at bounding box center [132, 356] width 48 height 18
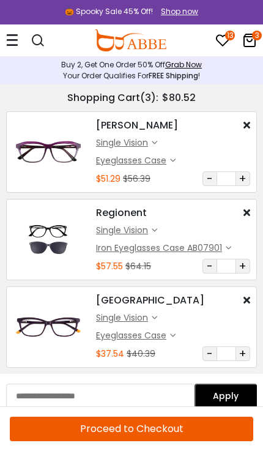
click at [176, 331] on div "Eyeglasses Case" at bounding box center [136, 336] width 80 height 13
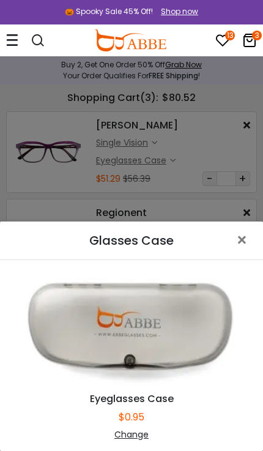
click at [247, 240] on span "×" at bounding box center [245, 240] width 18 height 26
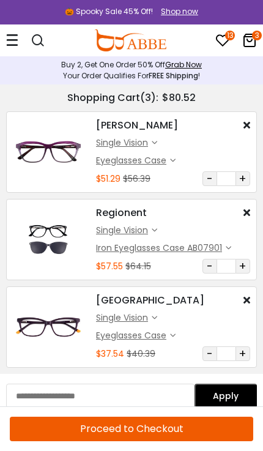
click at [171, 158] on icon at bounding box center [173, 161] width 6 height 6
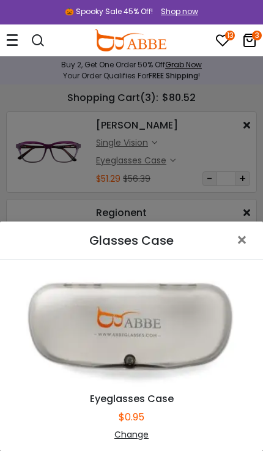
click at [143, 436] on div "Change" at bounding box center [132, 435] width 244 height 13
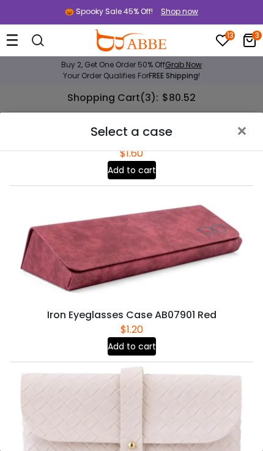
scroll to position [859, 0]
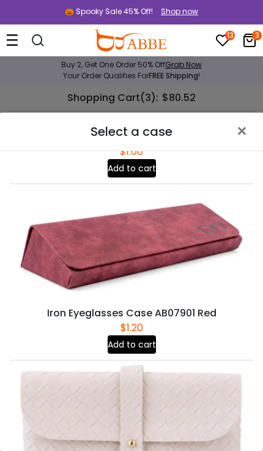
click at [150, 347] on button "Add to cart" at bounding box center [132, 345] width 48 height 18
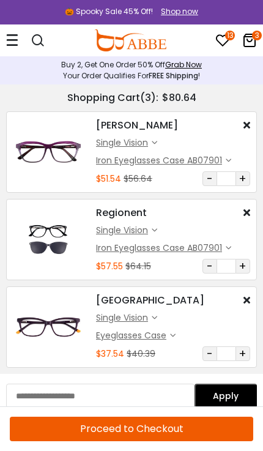
click at [156, 232] on icon at bounding box center [155, 231] width 6 height 6
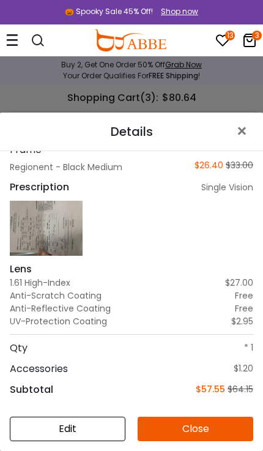
scroll to position [18, 0]
click at [106, 425] on button "Edit" at bounding box center [68, 429] width 116 height 25
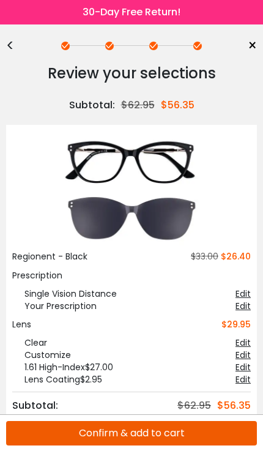
click at [255, 40] on span "×" at bounding box center [252, 46] width 9 height 18
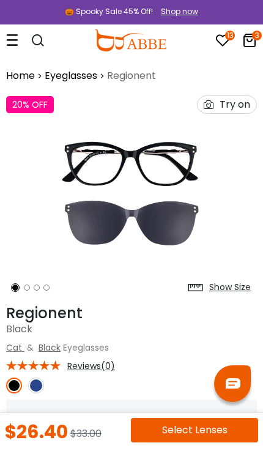
click at [255, 39] on icon "3" at bounding box center [257, 36] width 10 height 10
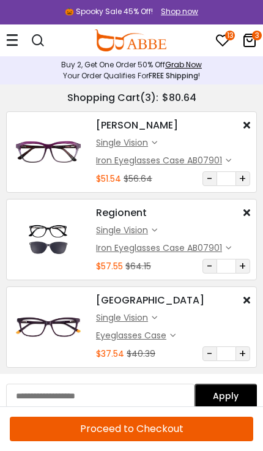
click at [228, 156] on div "Iron Eyeglasses Case AB07901" at bounding box center [163, 160] width 135 height 13
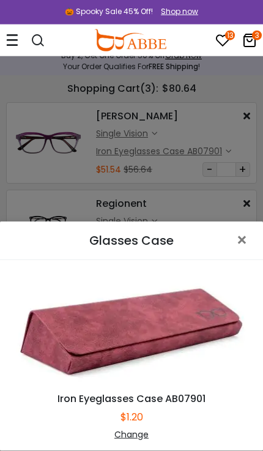
scroll to position [6, 0]
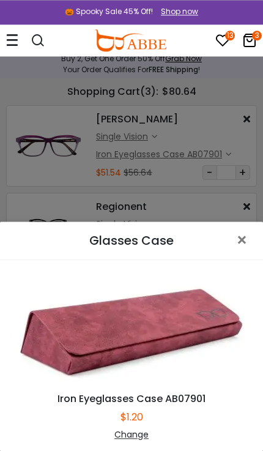
click at [137, 432] on div "Change" at bounding box center [132, 435] width 244 height 13
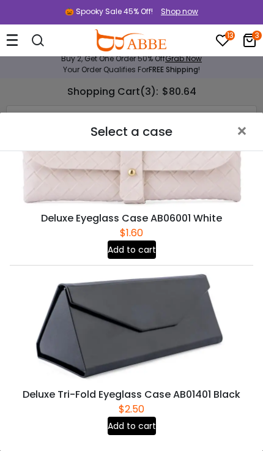
scroll to position [1130, 0]
click at [245, 132] on span "×" at bounding box center [245, 131] width 18 height 26
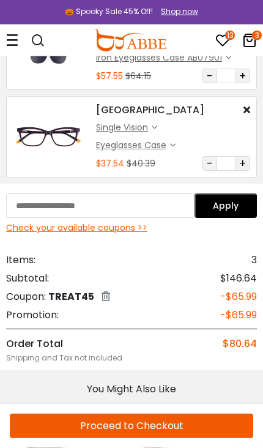
scroll to position [195, 0]
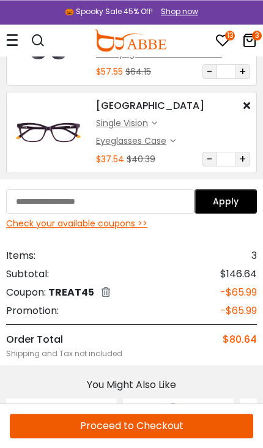
click at [137, 221] on div "Check your available coupons >>" at bounding box center [131, 223] width 251 height 13
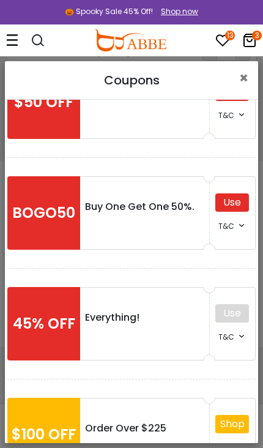
scroll to position [215, 0]
click at [248, 74] on span "×" at bounding box center [244, 78] width 9 height 20
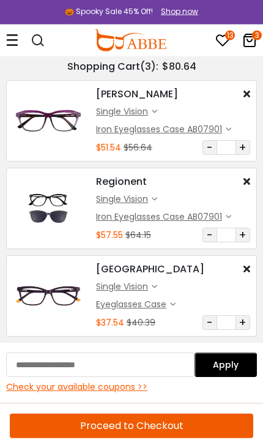
scroll to position [19, 0]
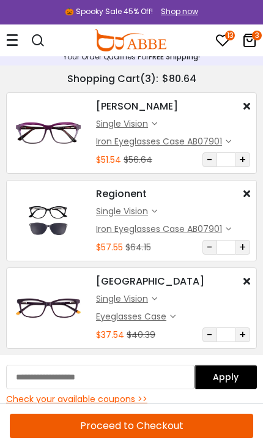
click at [152, 209] on div "single vision" at bounding box center [124, 211] width 56 height 13
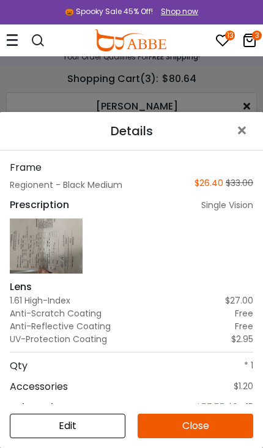
click at [246, 127] on span "×" at bounding box center [245, 131] width 18 height 26
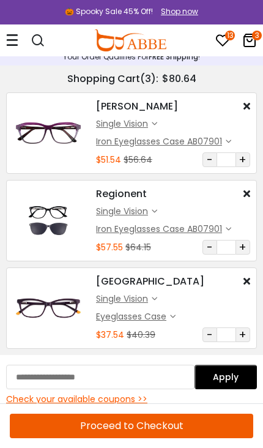
click at [157, 125] on icon at bounding box center [155, 124] width 6 height 6
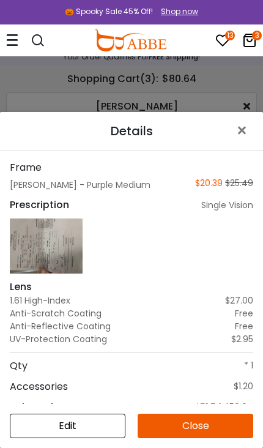
click at [16, 38] on icon at bounding box center [12, 40] width 12 height 13
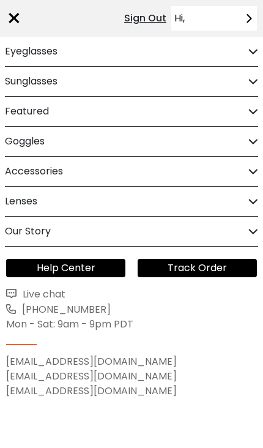
click at [248, 200] on div "Lenses" at bounding box center [132, 201] width 254 height 29
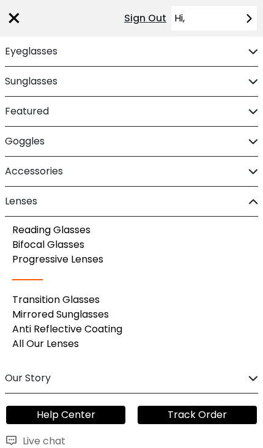
click at [103, 312] on link "Mirrored Sunglasses" at bounding box center [60, 315] width 97 height 14
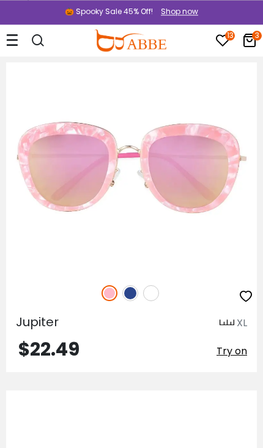
scroll to position [7536, 0]
click at [129, 287] on img at bounding box center [131, 293] width 16 height 16
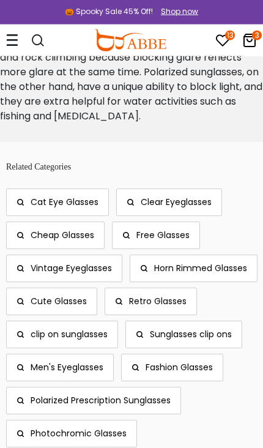
scroll to position [14405, 0]
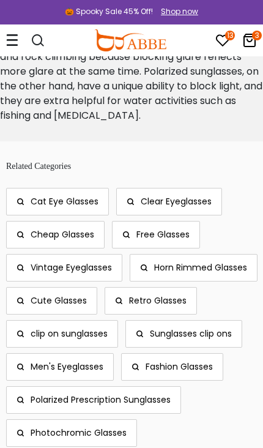
click at [129, 307] on span "Retro Glasses" at bounding box center [158, 301] width 58 height 12
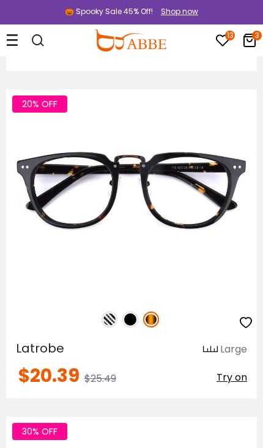
scroll to position [418, 0]
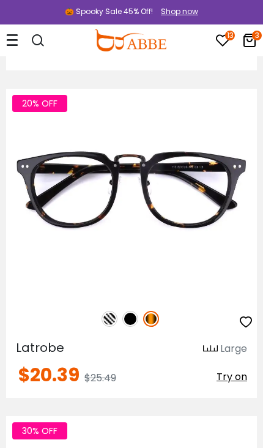
click at [131, 316] on img at bounding box center [131, 319] width 16 height 16
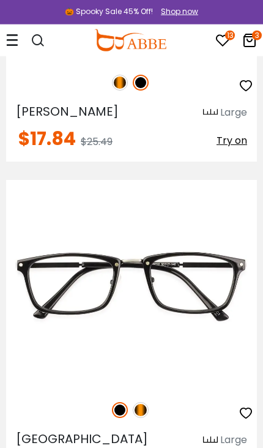
scroll to position [2599, 0]
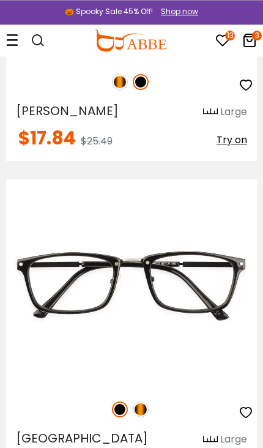
click at [0, 0] on img at bounding box center [0, 0] width 0 height 0
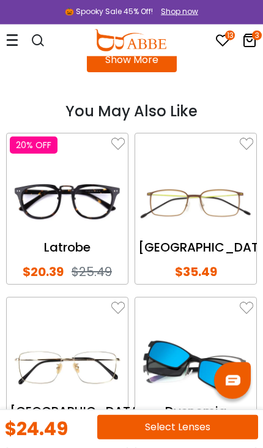
scroll to position [2564, 0]
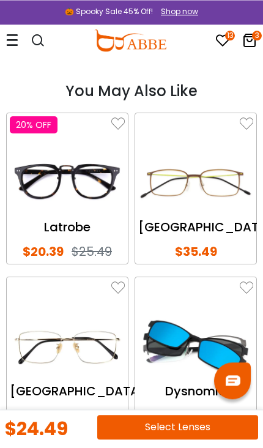
click at [86, 172] on img at bounding box center [67, 183] width 115 height 58
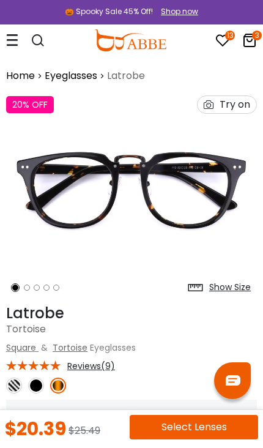
click at [34, 379] on img at bounding box center [36, 386] width 16 height 16
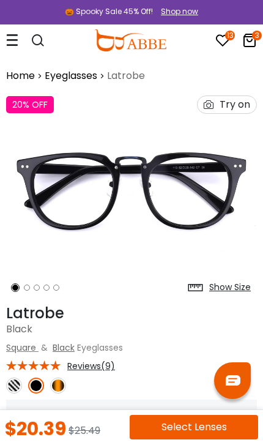
click at [64, 378] on link at bounding box center [58, 386] width 16 height 16
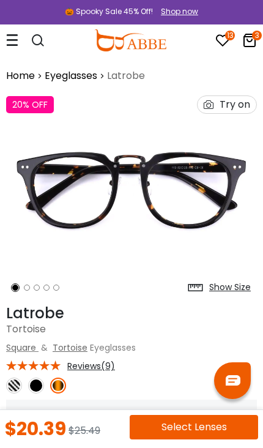
click at [37, 383] on img at bounding box center [36, 386] width 16 height 16
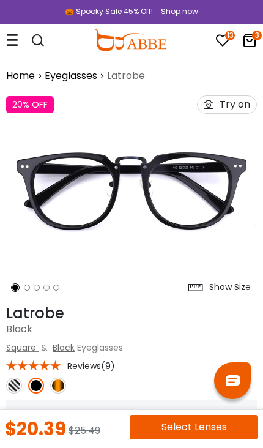
click at [13, 388] on img at bounding box center [14, 386] width 16 height 16
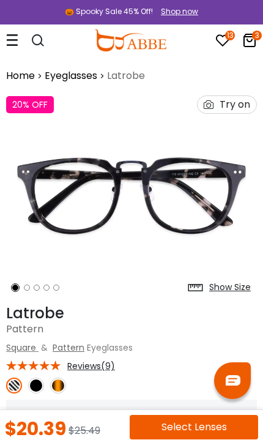
click at [36, 383] on img at bounding box center [36, 386] width 16 height 16
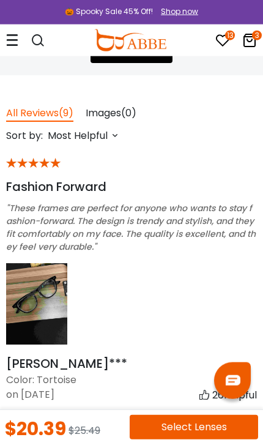
scroll to position [1954, 0]
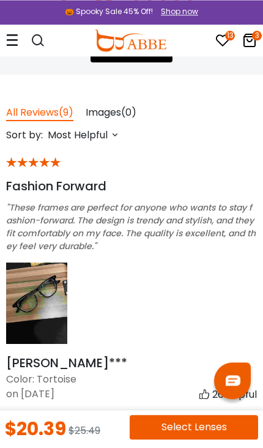
click at [51, 285] on img at bounding box center [36, 303] width 61 height 81
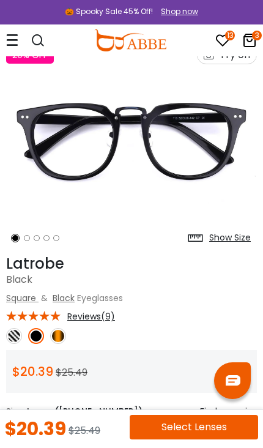
scroll to position [53, 0]
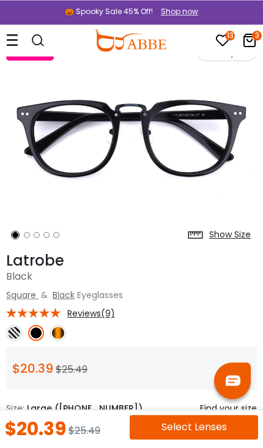
click at [62, 328] on img at bounding box center [58, 333] width 16 height 16
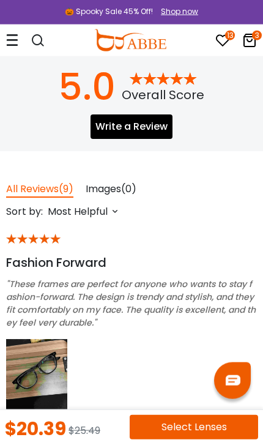
scroll to position [1880, 0]
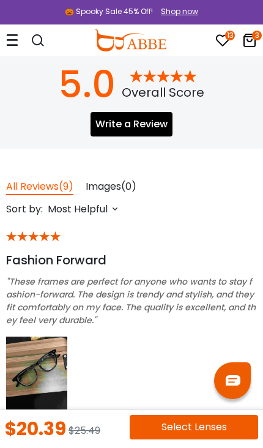
click at [37, 356] on img at bounding box center [36, 377] width 61 height 81
click at [48, 358] on img at bounding box center [36, 377] width 61 height 81
click at [47, 366] on img at bounding box center [36, 377] width 61 height 81
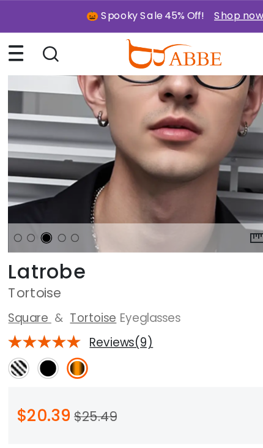
scroll to position [108, 0]
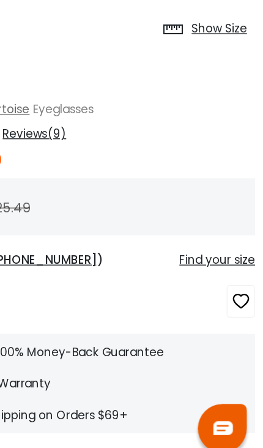
click at [240, 274] on icon "button" at bounding box center [247, 285] width 15 height 22
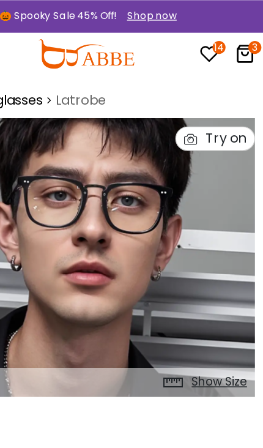
scroll to position [0, 0]
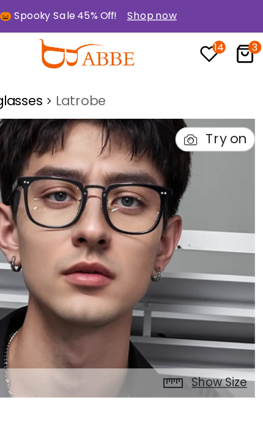
click at [243, 43] on icon at bounding box center [250, 40] width 15 height 15
